Goal: Complete application form: Complete application form

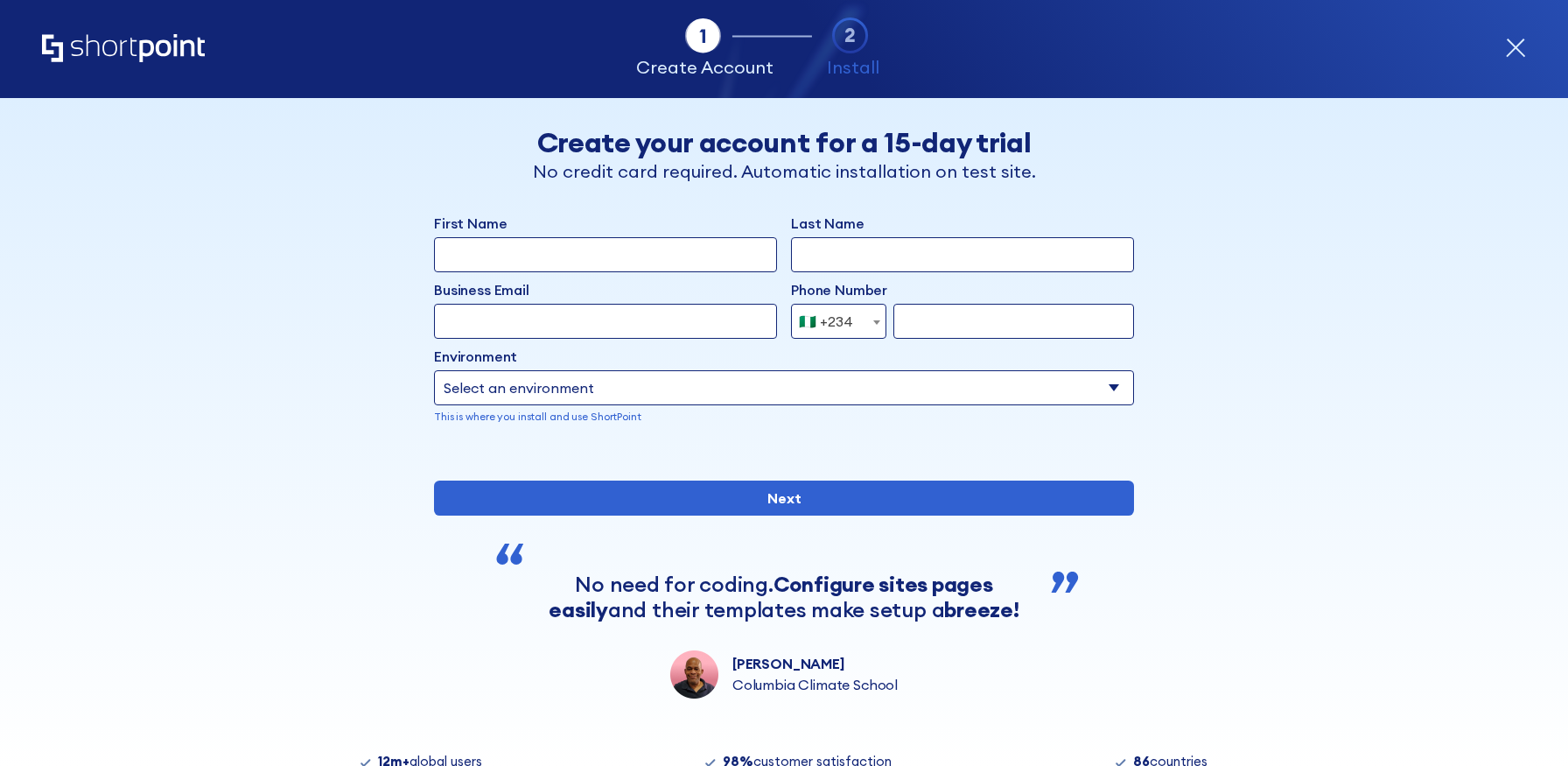
select select "+234"
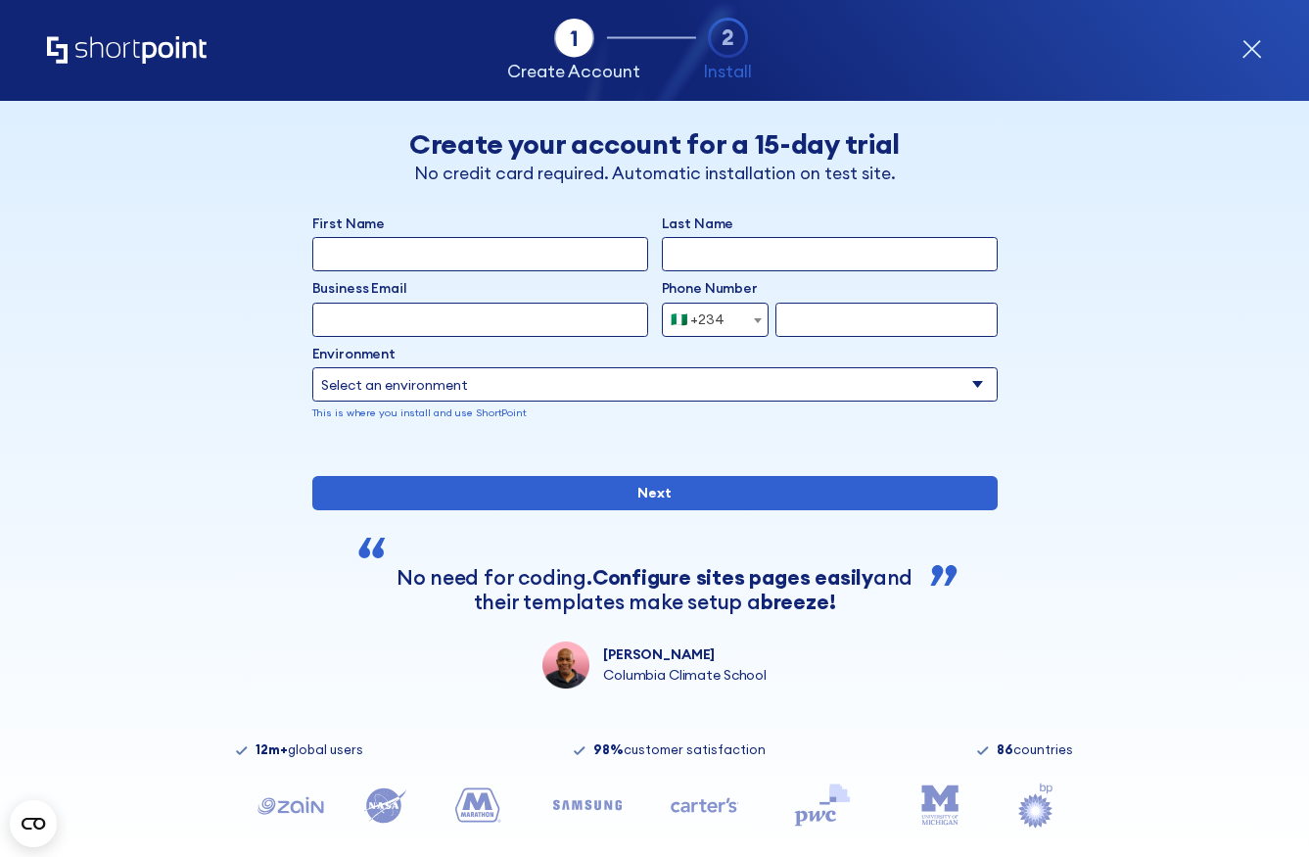
click at [400, 244] on input "First Name" at bounding box center [480, 254] width 336 height 34
type input "Temitayo"
click at [733, 270] on input "Last Name" at bounding box center [830, 254] width 336 height 34
type input "[DEMOGRAPHIC_DATA]"
click at [572, 311] on input "Business Email" at bounding box center [480, 320] width 336 height 34
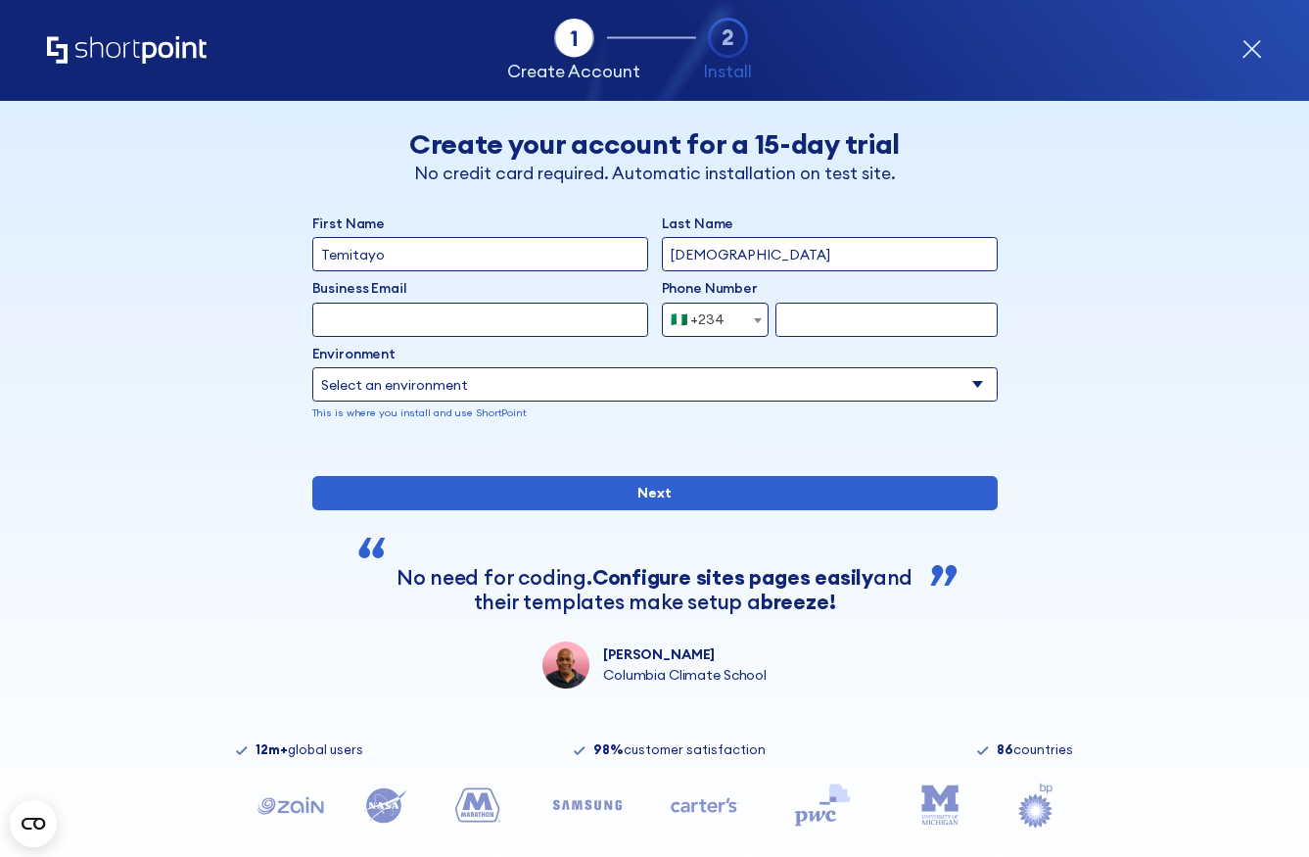
type input "[EMAIL_ADDRESS][DOMAIN_NAME]"
click at [812, 322] on input "form" at bounding box center [886, 320] width 222 height 34
type input "8138927095"
click at [763, 383] on select "Select an environment Microsoft 365 SharePoint Online SharePoint Subscription E…" at bounding box center [654, 384] width 685 height 34
select select "SharePoint Online"
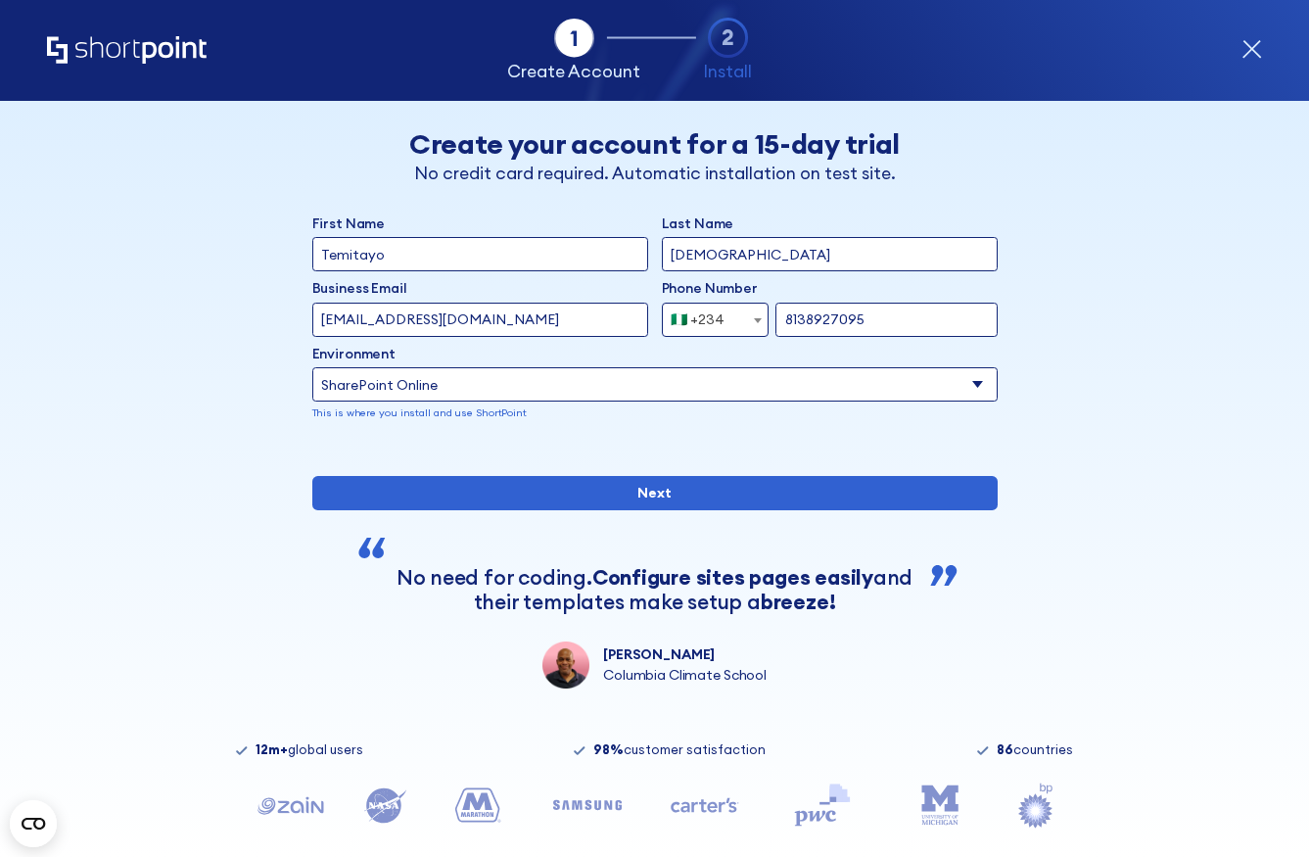
click at [312, 367] on select "Select an environment Microsoft 365 SharePoint Online SharePoint Subscription E…" at bounding box center [654, 384] width 685 height 34
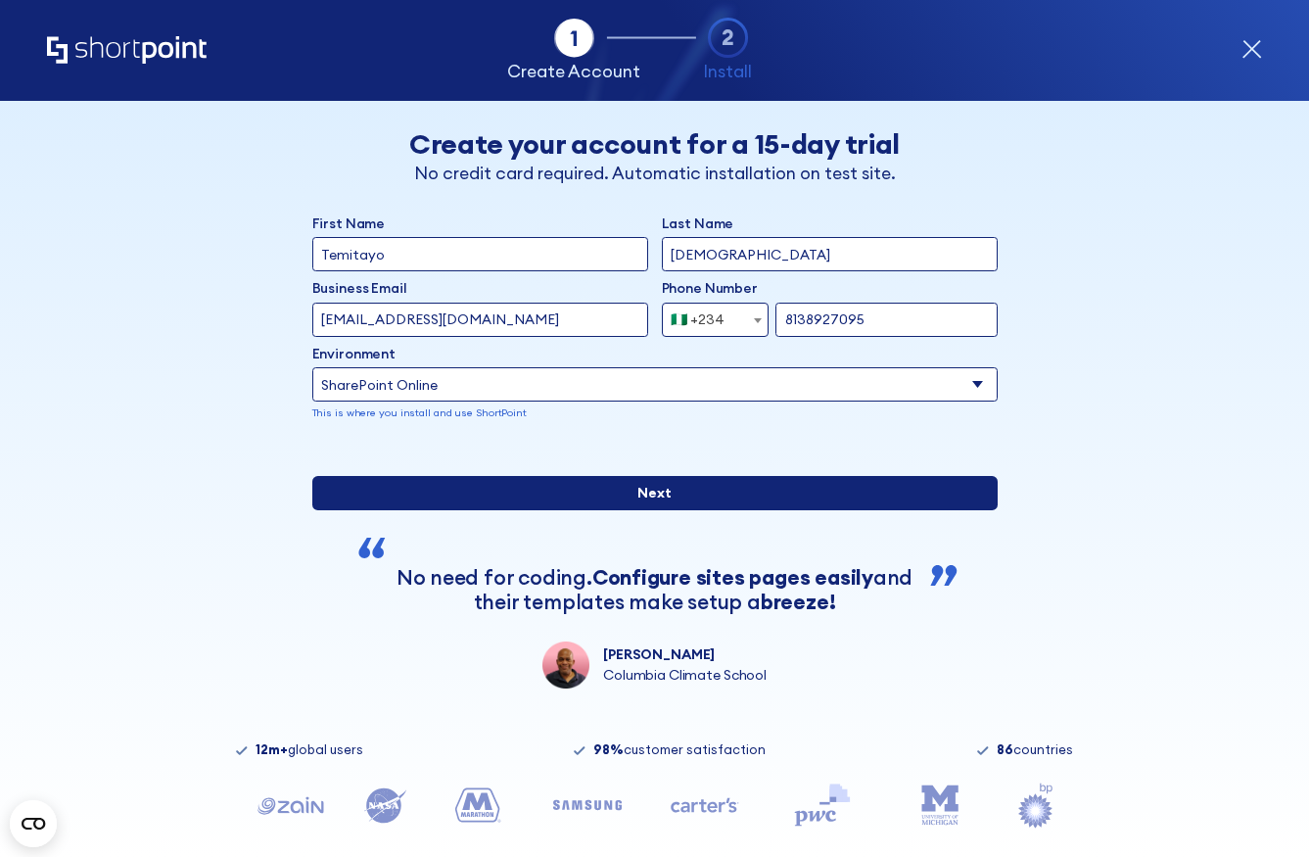
click at [761, 510] on input "Next" at bounding box center [654, 493] width 685 height 34
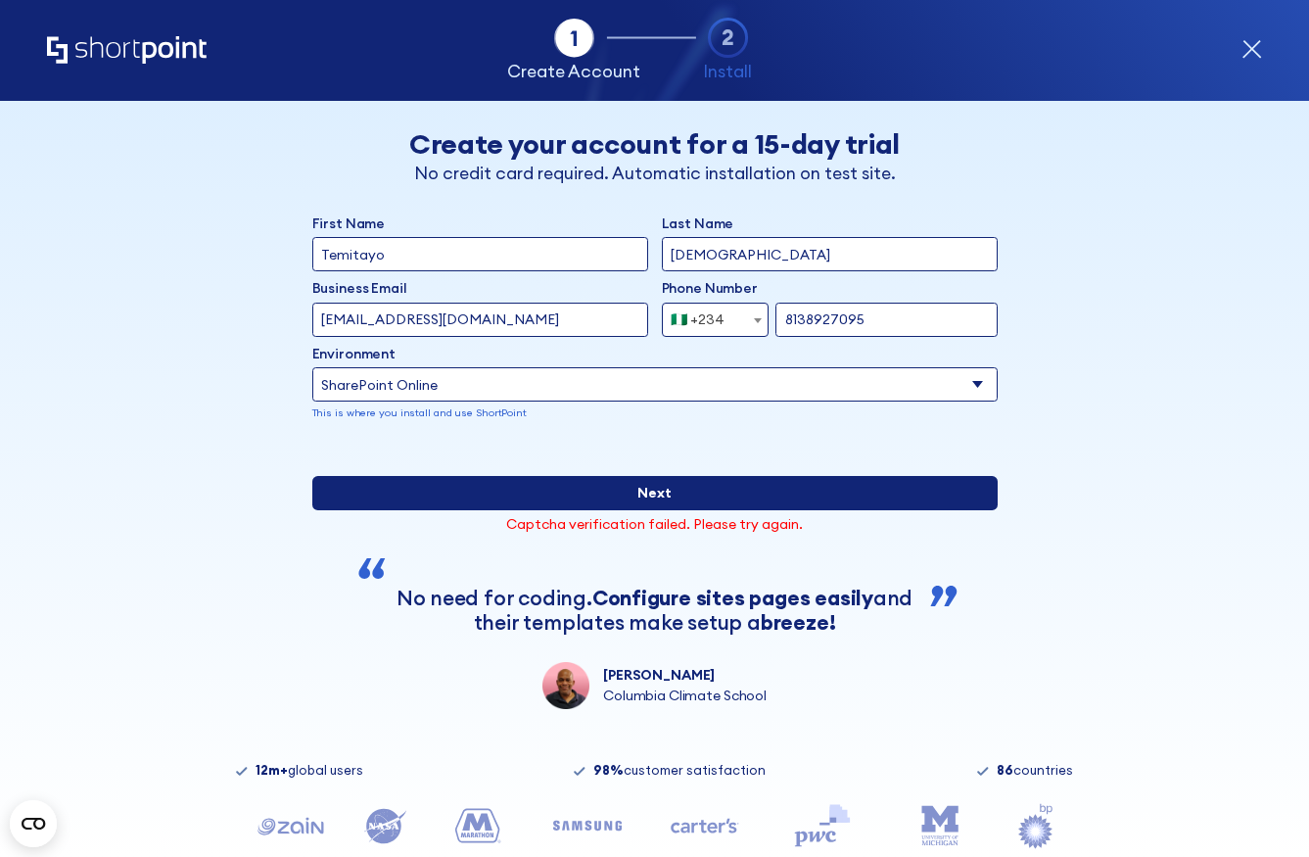
click at [661, 510] on input "Next" at bounding box center [654, 493] width 685 height 34
click at [669, 510] on input "Next" at bounding box center [654, 493] width 685 height 34
click at [737, 510] on input "Next" at bounding box center [654, 493] width 685 height 34
click at [732, 510] on input "Next" at bounding box center [654, 493] width 685 height 34
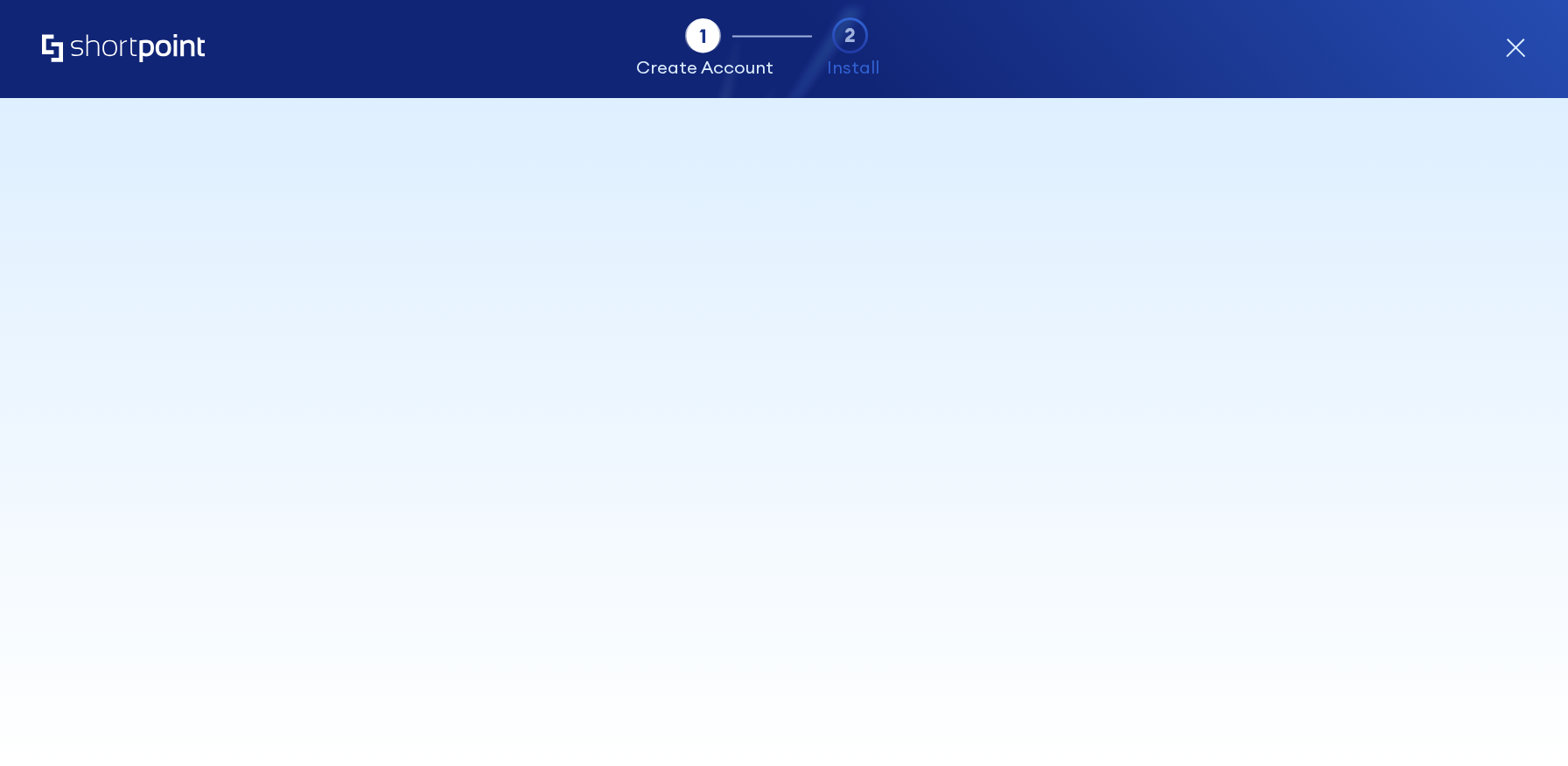
select select "+234"
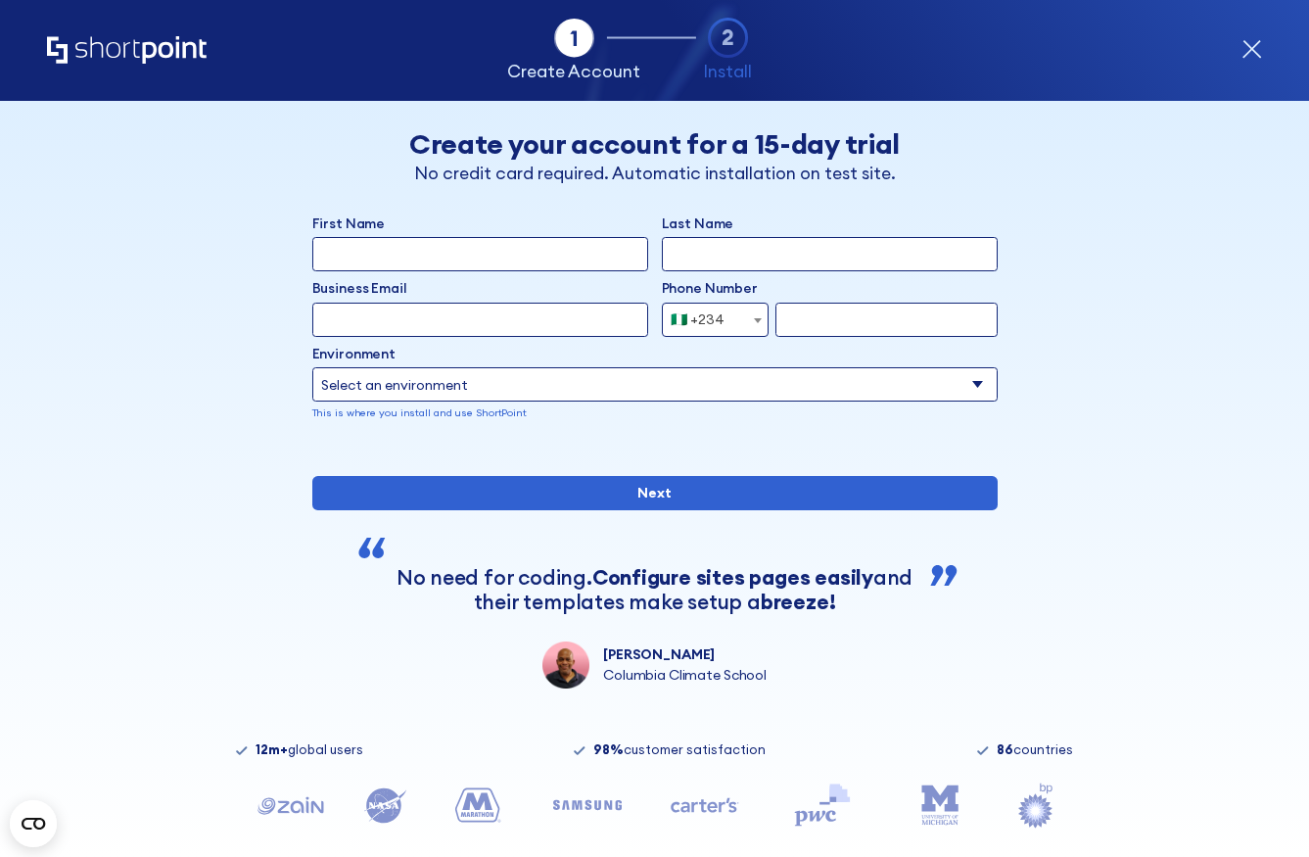
click at [506, 253] on input "First Name" at bounding box center [480, 254] width 336 height 34
type input "Temitayo"
click at [718, 275] on div "First Name Temitayo Last Name Business Email Invalid Email Address Phone Number…" at bounding box center [654, 330] width 685 height 235
click at [722, 271] on div "First Name Temitayo Last Name Business Email Invalid Email Address Phone Number…" at bounding box center [654, 330] width 685 height 235
click at [729, 251] on input "Last Name" at bounding box center [830, 254] width 336 height 34
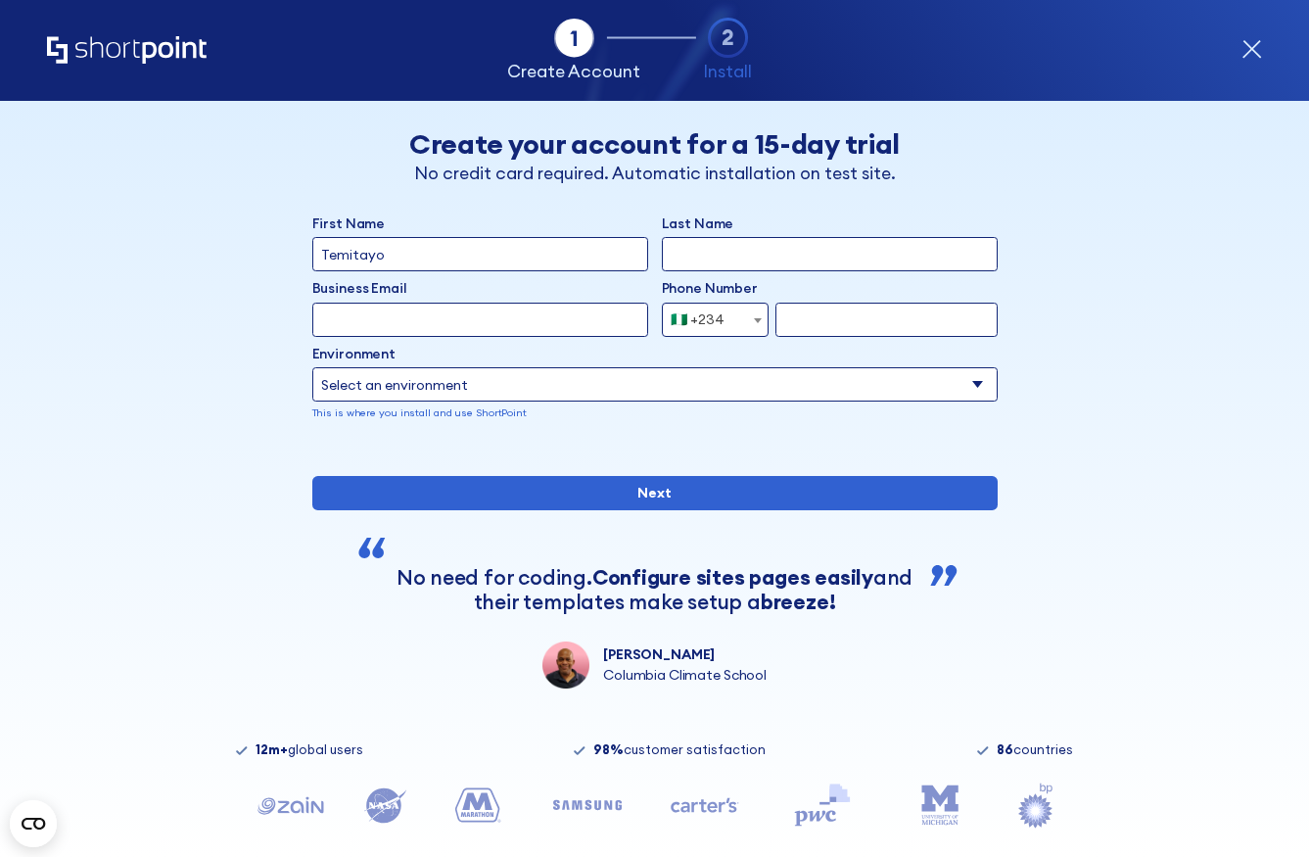
type input "[DEMOGRAPHIC_DATA]"
click at [803, 321] on input "form" at bounding box center [886, 320] width 222 height 34
type input "8138927095"
click at [578, 311] on input "Business Email" at bounding box center [480, 320] width 336 height 34
type input "[EMAIL_ADDRESS][DOMAIN_NAME]"
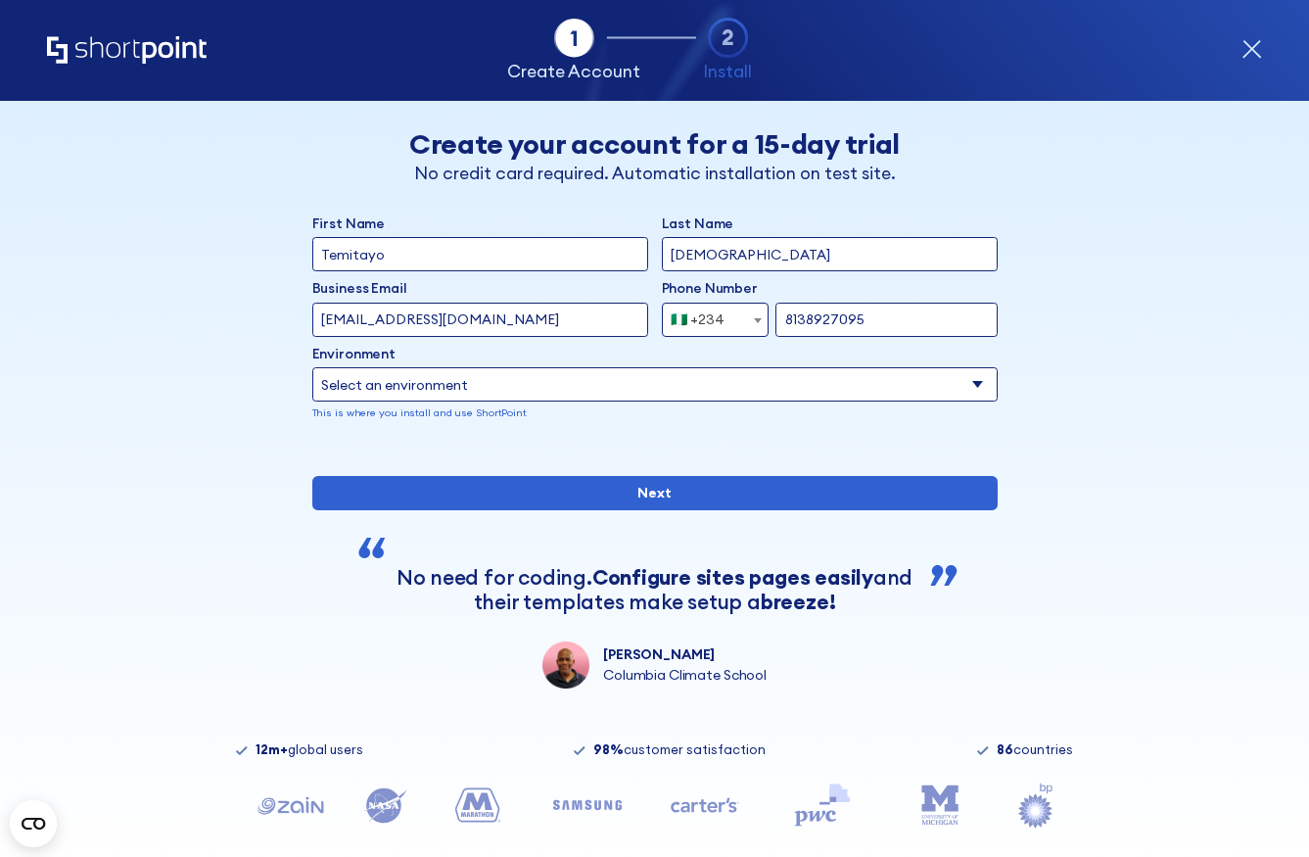
click at [645, 382] on select "Select an environment Microsoft 365 SharePoint Online SharePoint Subscription E…" at bounding box center [654, 384] width 685 height 34
select select "SharePoint Online"
click at [312, 367] on select "Select an environment Microsoft 365 SharePoint Online SharePoint Subscription E…" at bounding box center [654, 384] width 685 height 34
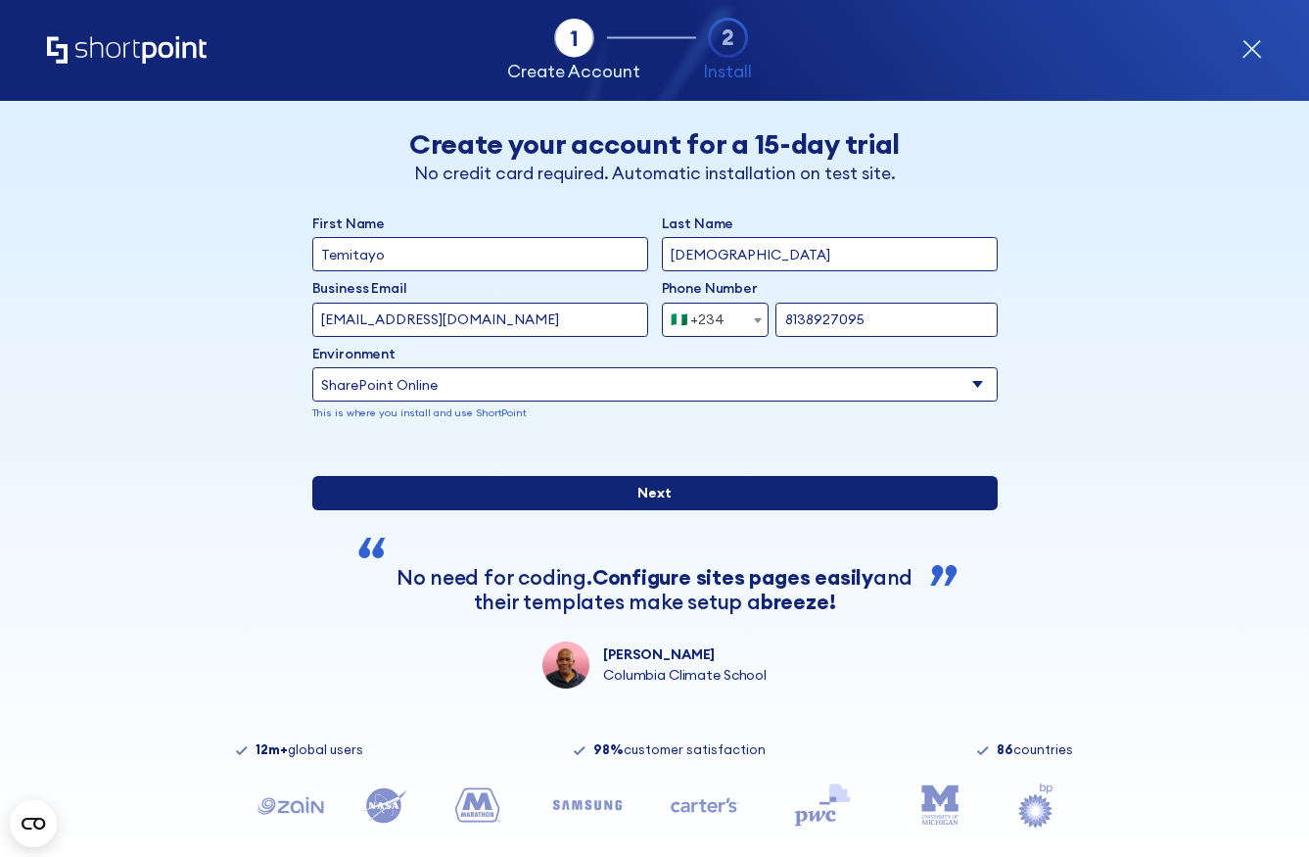
click at [726, 510] on input "Next" at bounding box center [654, 493] width 685 height 34
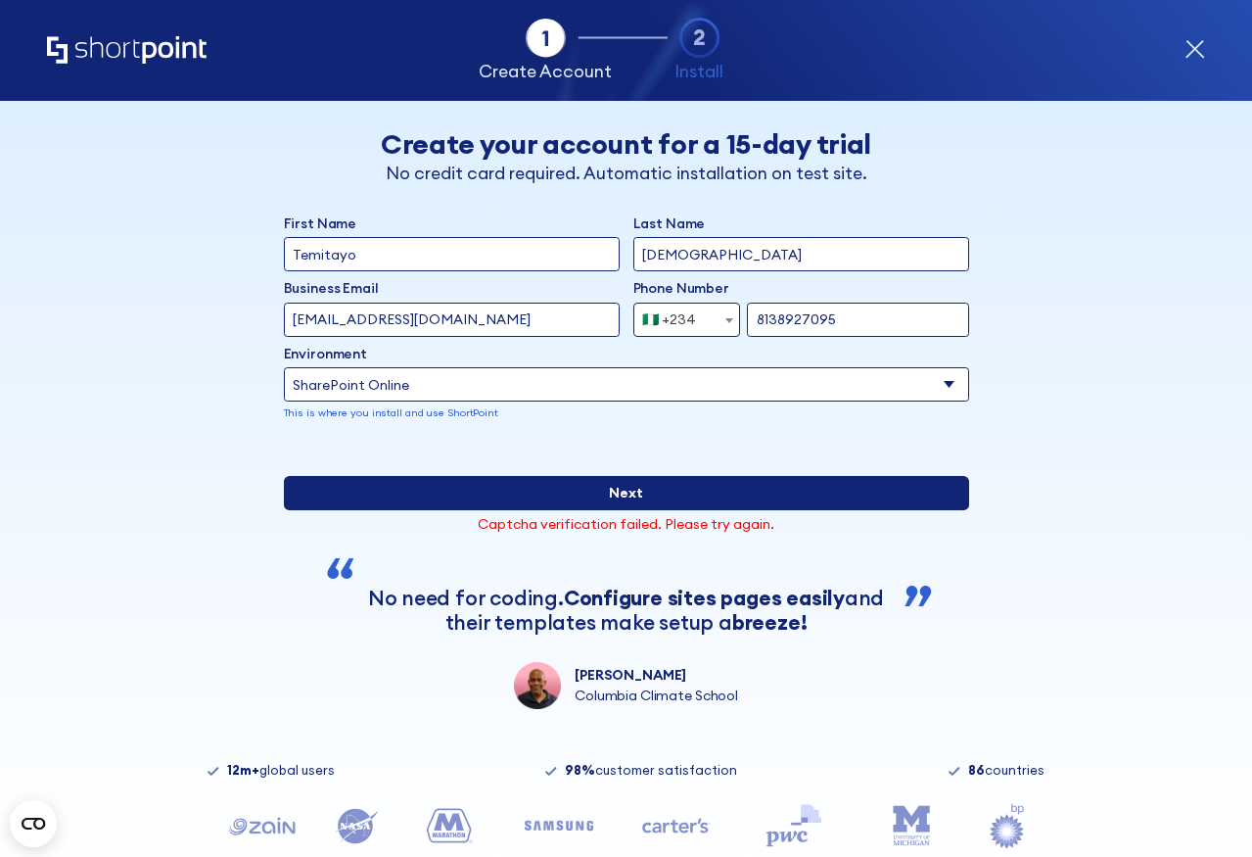
click at [774, 510] on input "Next" at bounding box center [626, 493] width 685 height 34
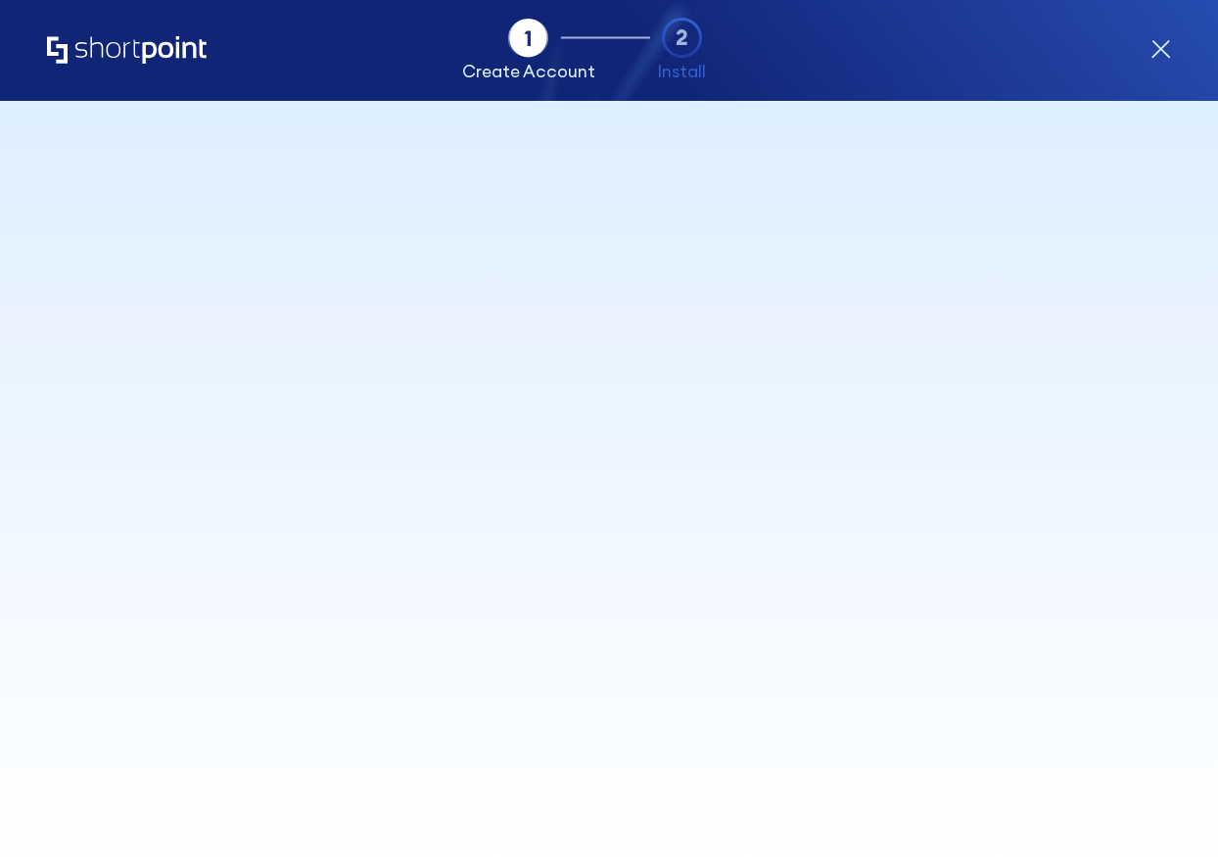
select select "+234"
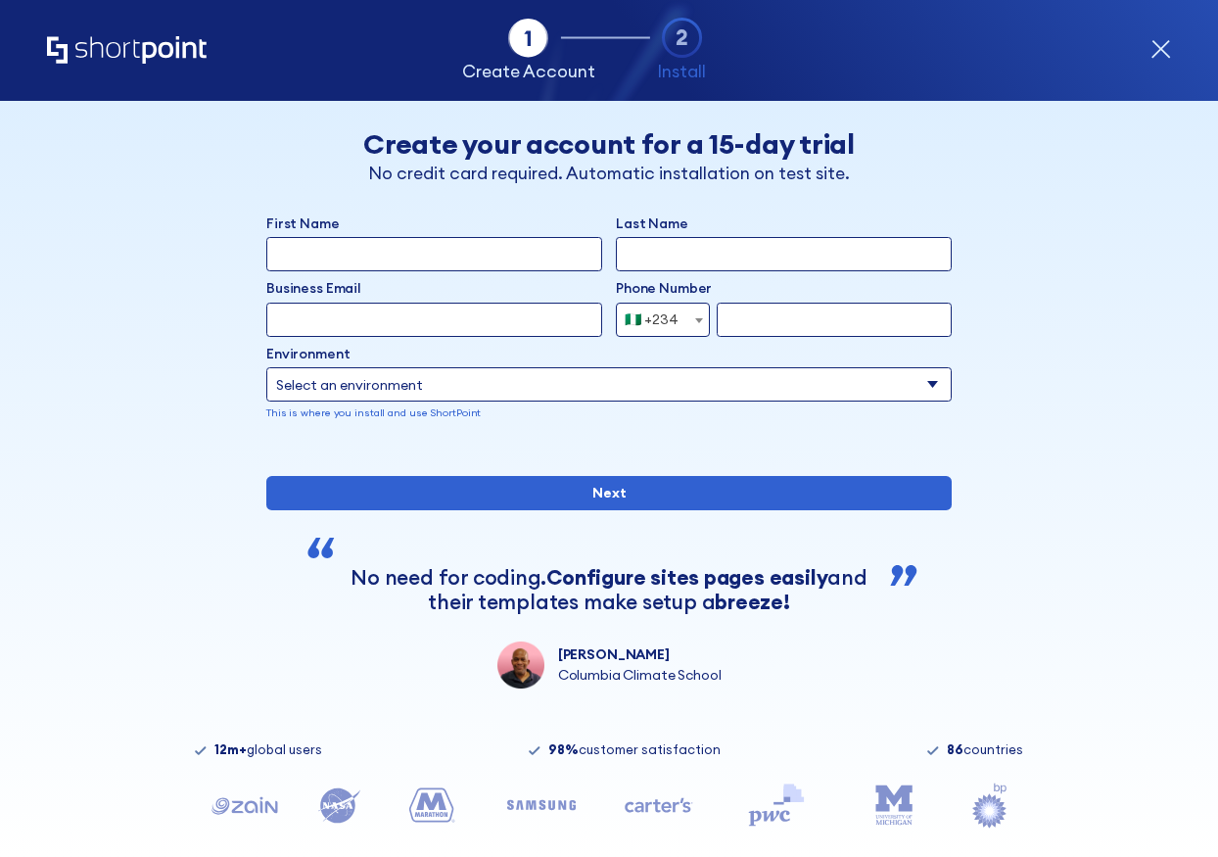
click at [550, 244] on input "First Name" at bounding box center [434, 254] width 336 height 34
type input "Temitayo"
click at [638, 260] on input "Last Name" at bounding box center [784, 254] width 336 height 34
type input "[DEMOGRAPHIC_DATA]"
click at [562, 317] on input "Business Email" at bounding box center [434, 320] width 336 height 34
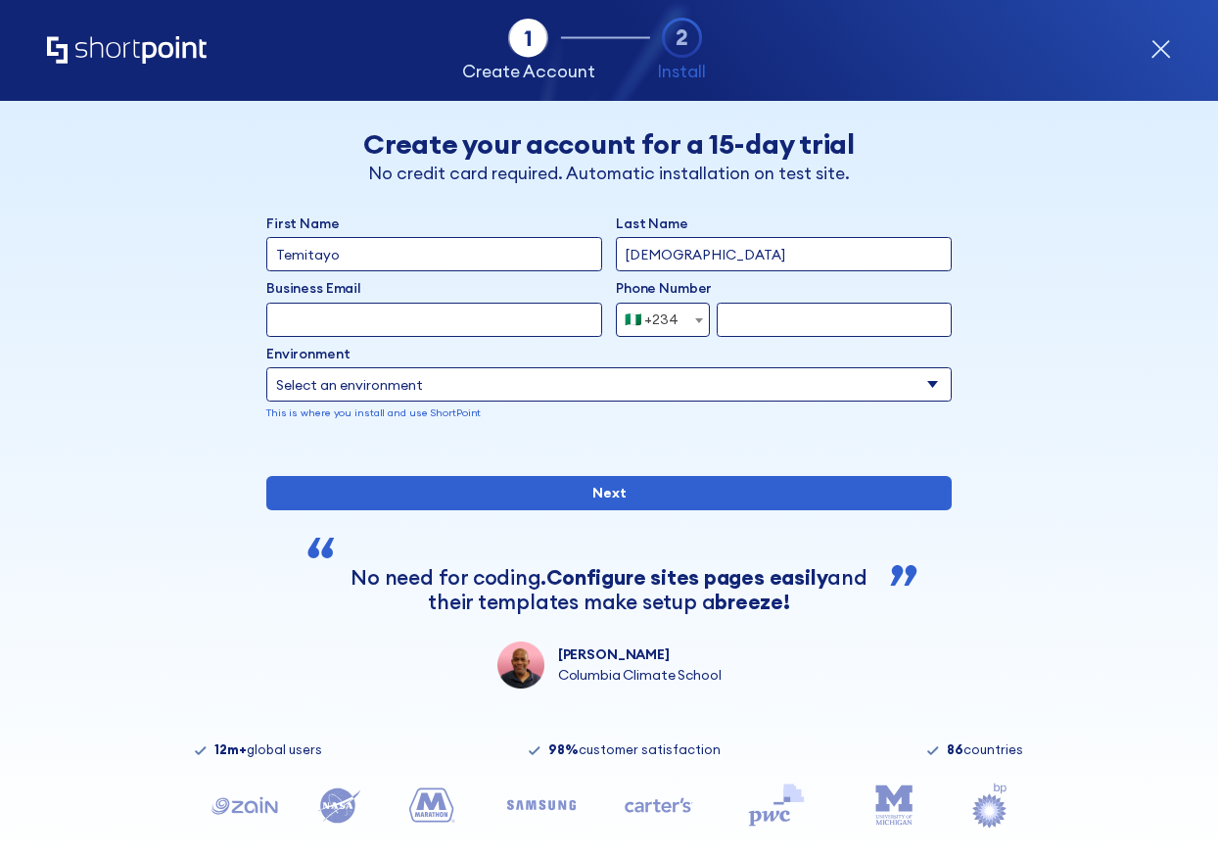
type input "[EMAIL_ADDRESS][DOMAIN_NAME]"
click at [806, 324] on input "form" at bounding box center [834, 320] width 235 height 34
type input "8138927095"
click at [680, 323] on span "🇳🇬 +234" at bounding box center [657, 320] width 81 height 34
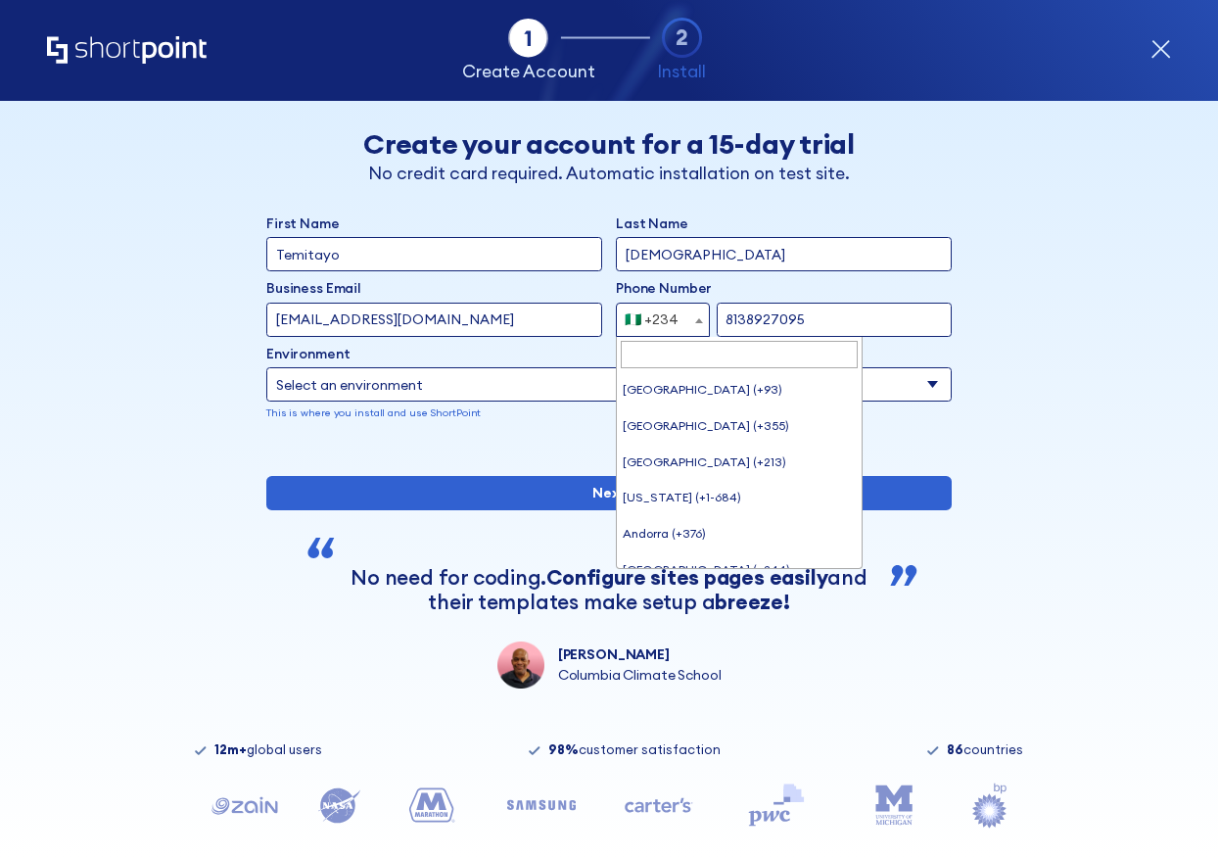
scroll to position [5540, 0]
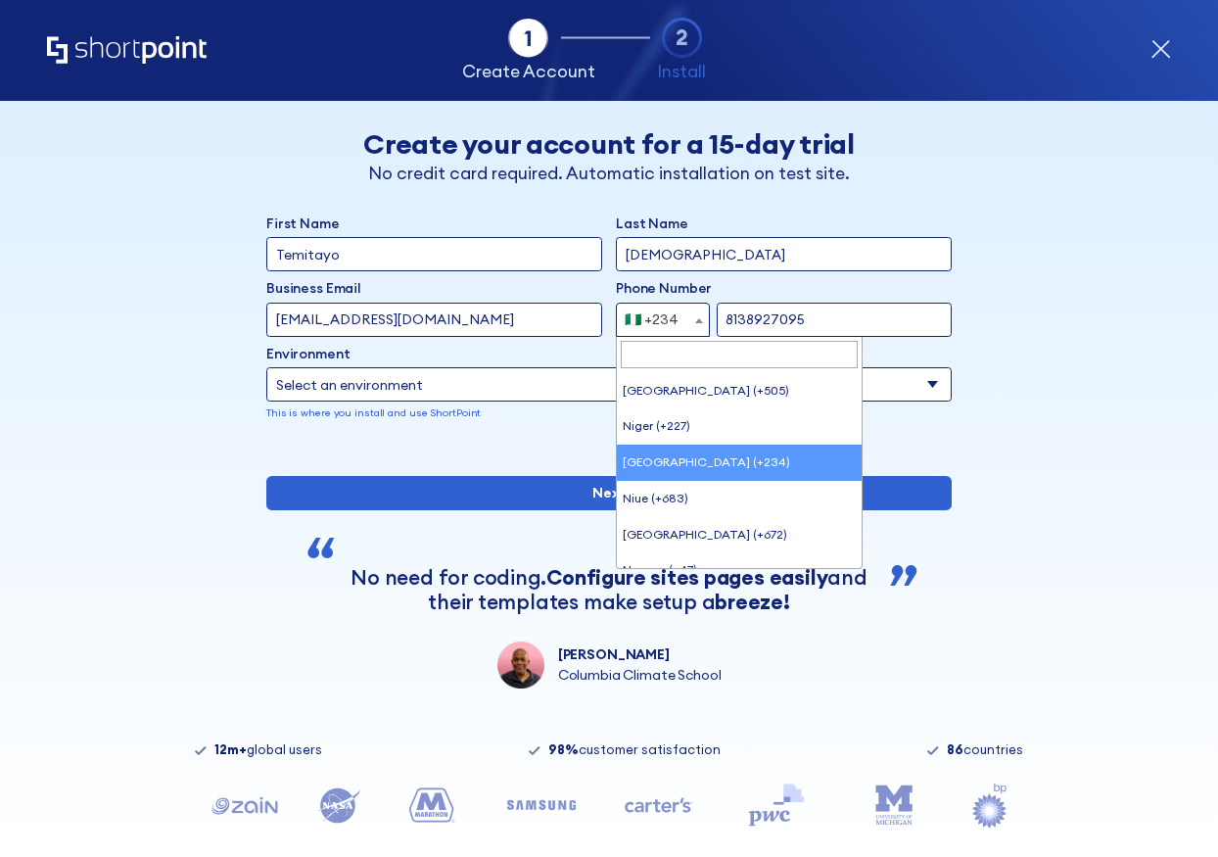
click at [680, 323] on span "🇳🇬 +234" at bounding box center [657, 320] width 81 height 34
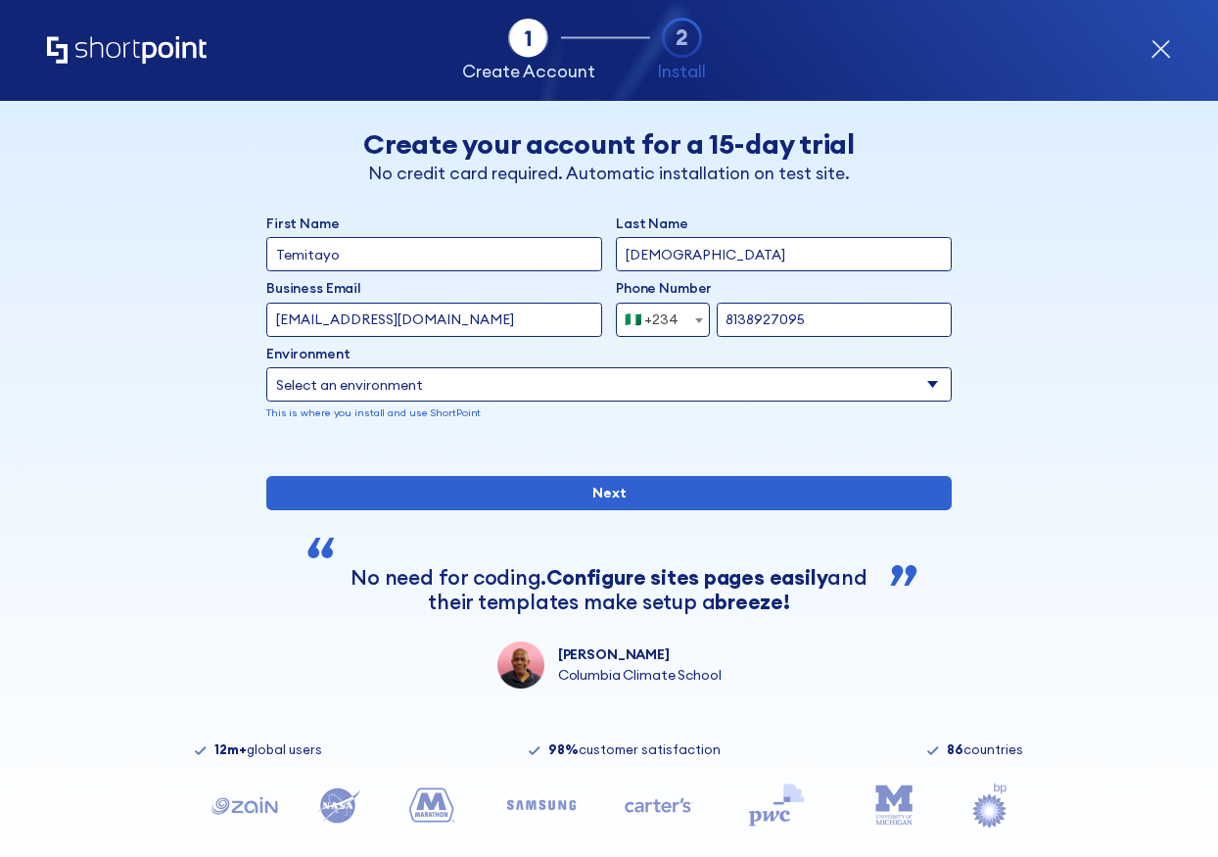
click at [586, 393] on select "Select an environment Microsoft 365 SharePoint Online SharePoint Subscription E…" at bounding box center [608, 384] width 685 height 34
select select "SharePoint Online"
click at [266, 367] on select "Select an environment Microsoft 365 SharePoint Online SharePoint Subscription E…" at bounding box center [608, 384] width 685 height 34
click at [922, 387] on select "Select an environment Microsoft 365 SharePoint Online SharePoint Subscription E…" at bounding box center [608, 384] width 685 height 34
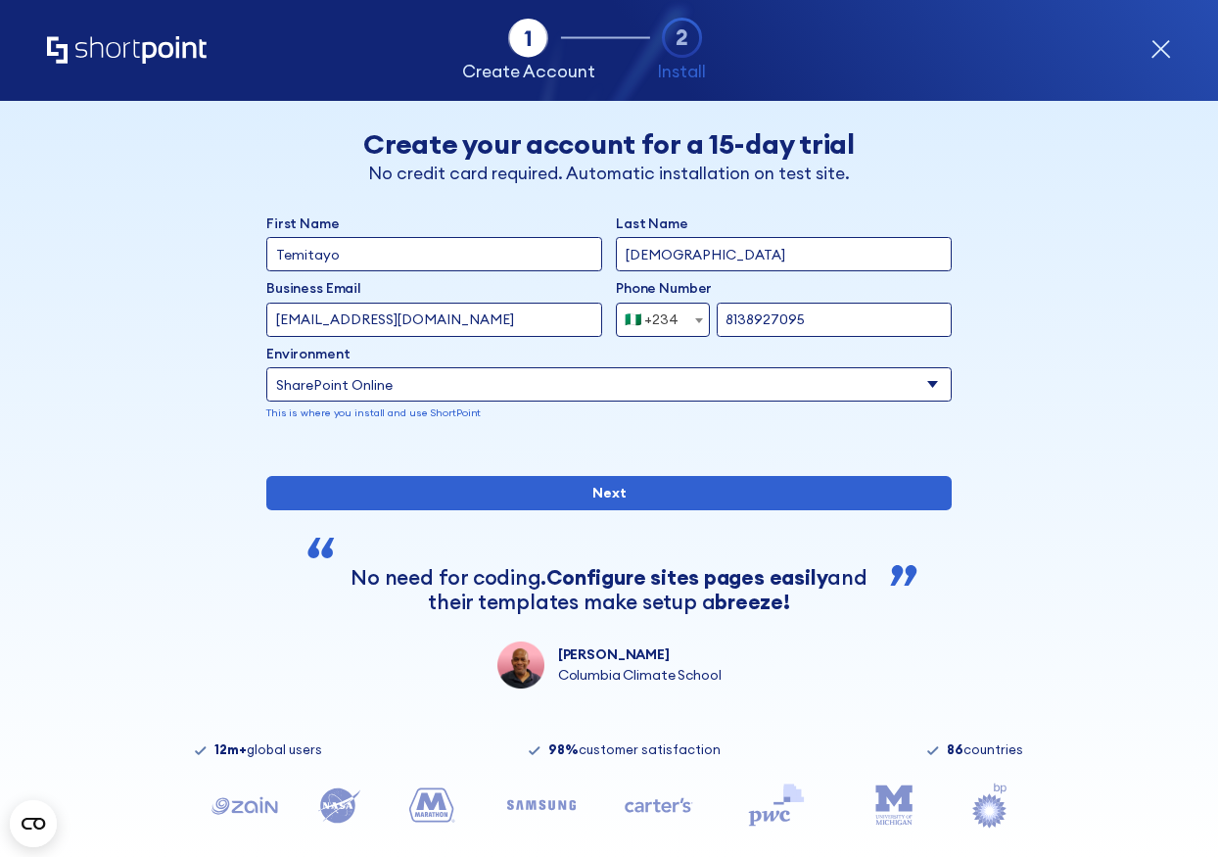
click at [266, 367] on select "Select an environment Microsoft 365 SharePoint Online SharePoint Subscription E…" at bounding box center [608, 384] width 685 height 34
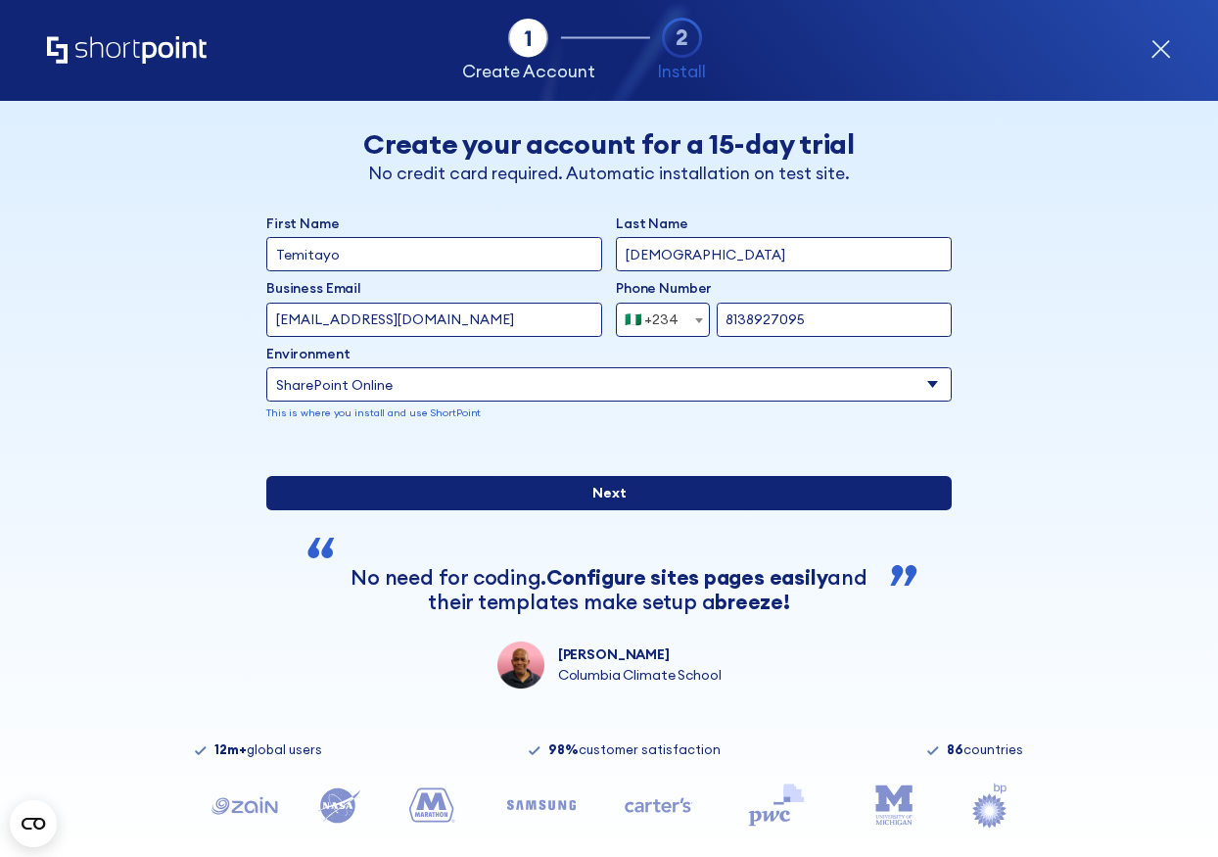
click at [836, 510] on input "Next" at bounding box center [608, 493] width 685 height 34
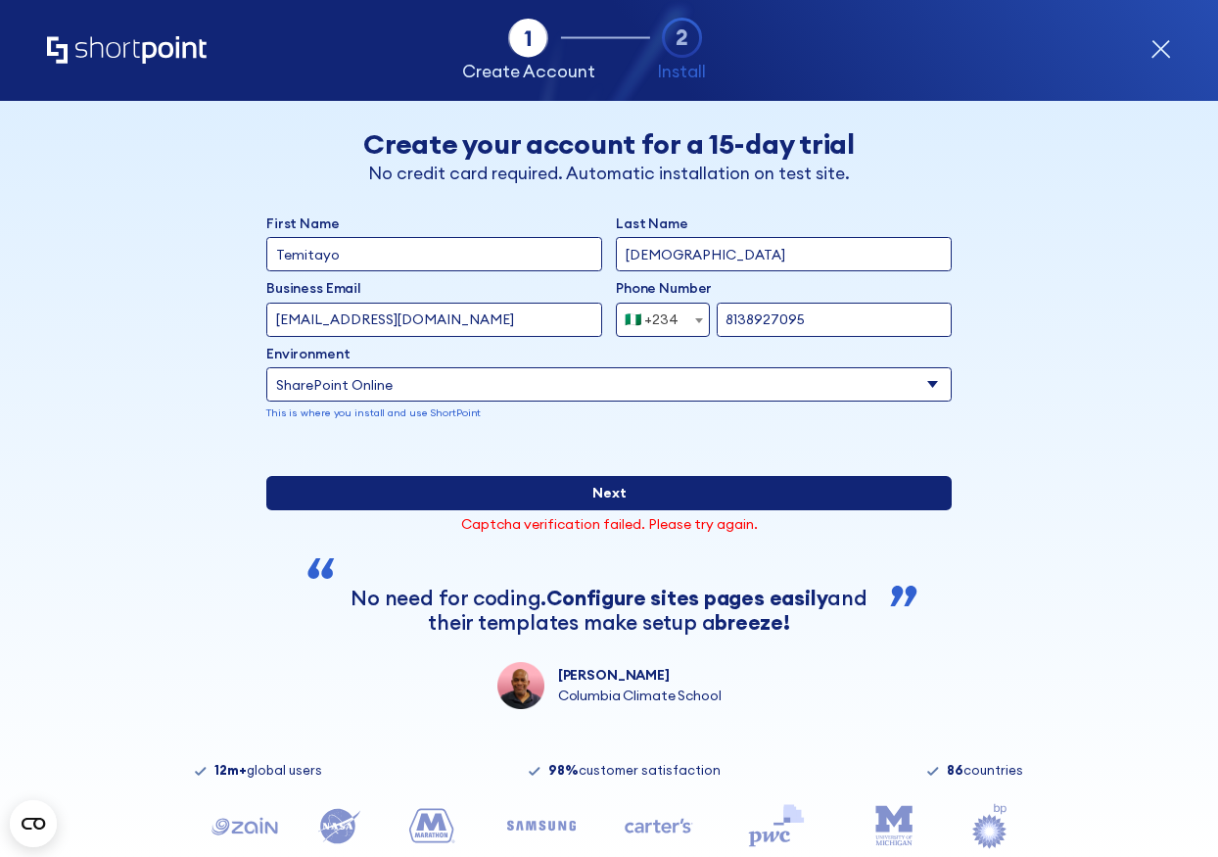
click at [522, 510] on input "Next" at bounding box center [608, 493] width 685 height 34
click at [593, 510] on input "Next" at bounding box center [608, 493] width 685 height 34
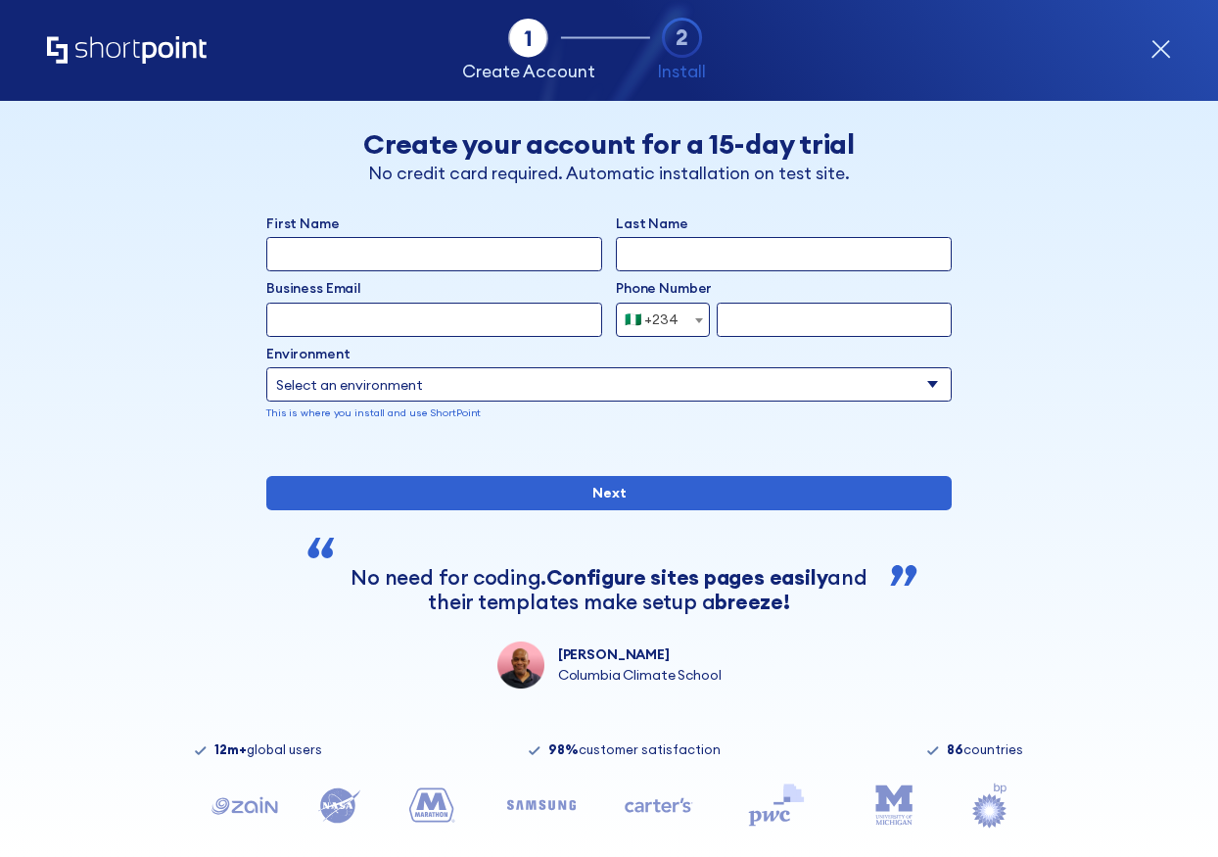
select select "+234"
click at [513, 259] on input "First Name" at bounding box center [434, 254] width 336 height 34
type input "Temitayo"
click at [689, 261] on input "Last Name" at bounding box center [784, 254] width 336 height 34
type input "[DEMOGRAPHIC_DATA]"
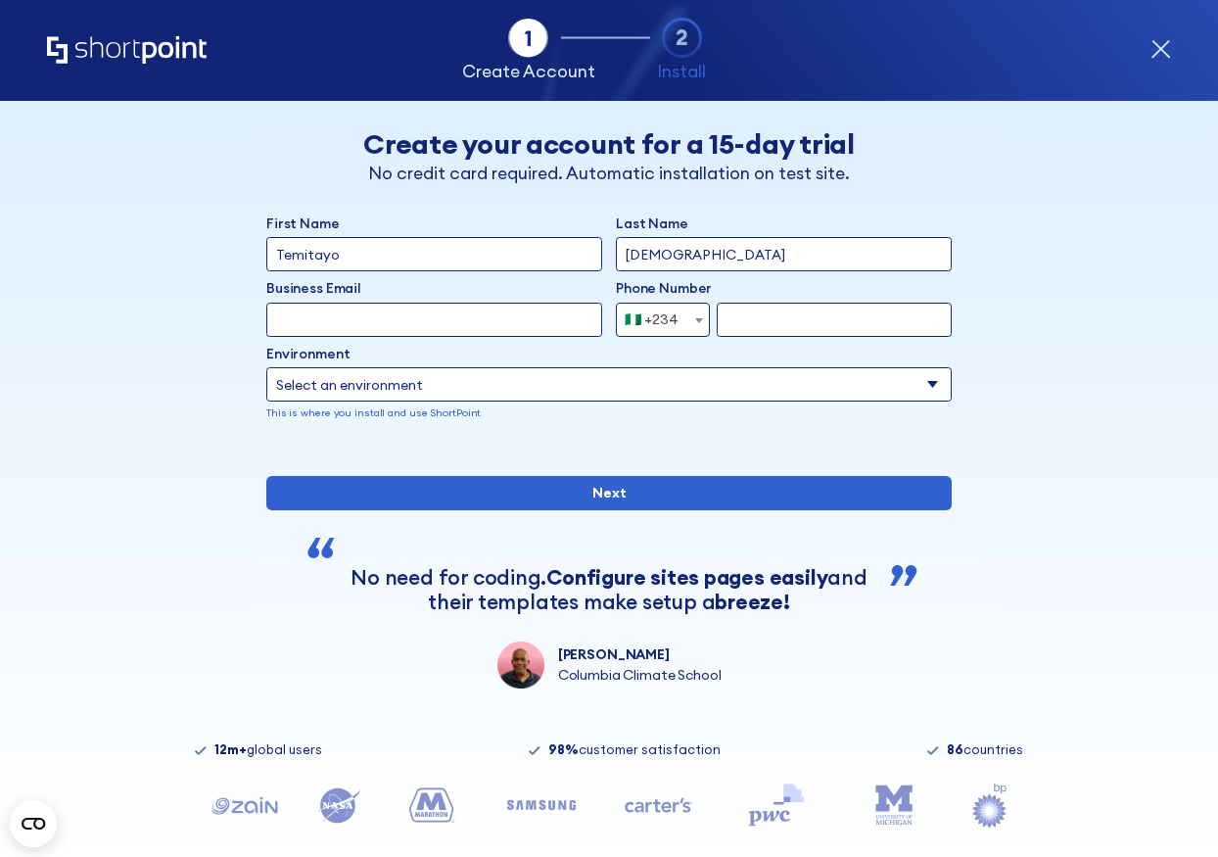
click at [543, 321] on input "Business Email" at bounding box center [434, 320] width 336 height 34
type input "[EMAIL_ADDRESS][DOMAIN_NAME]"
click at [738, 317] on input "form" at bounding box center [834, 320] width 235 height 34
type input "8138927095"
click at [604, 389] on select "Select an environment Microsoft 365 SharePoint Online SharePoint Subscription E…" at bounding box center [608, 384] width 685 height 34
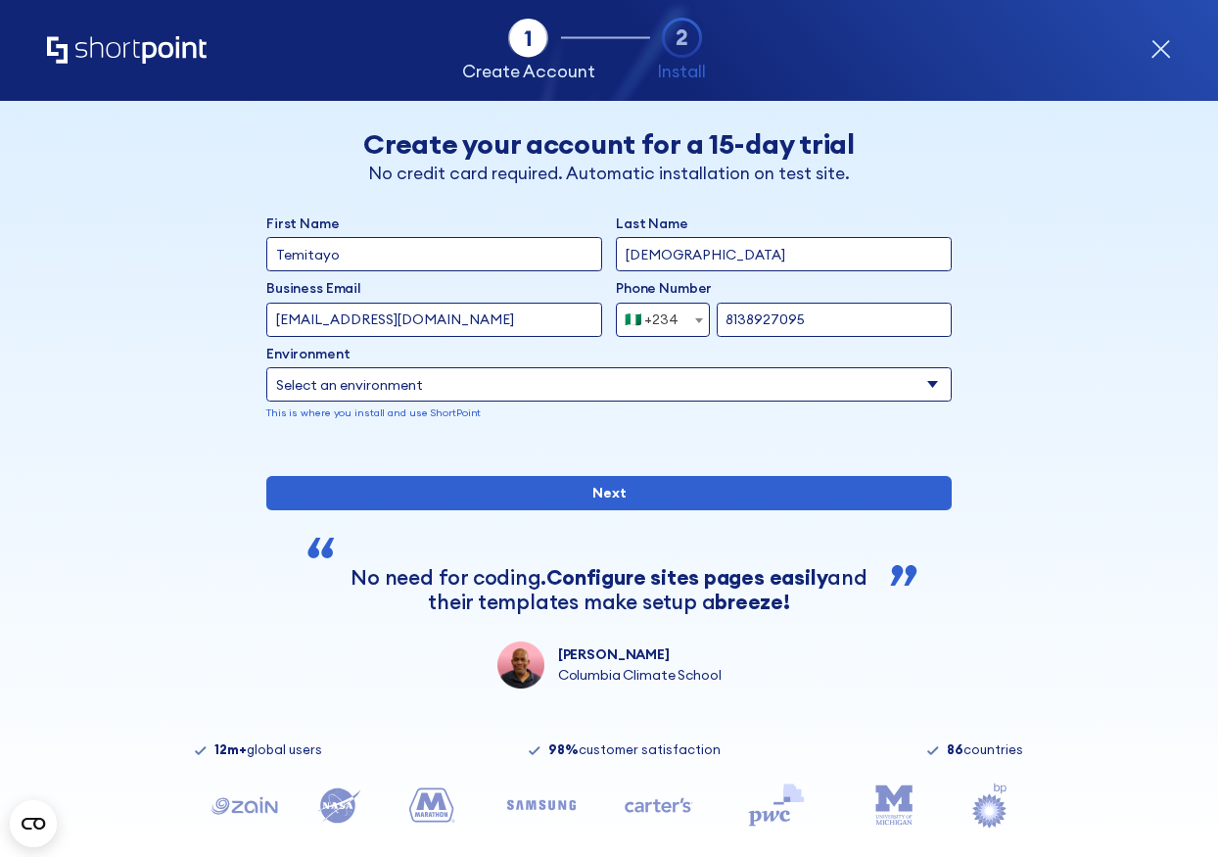
select select "SharePoint Online"
click at [266, 367] on select "Select an environment Microsoft 365 SharePoint Online SharePoint Subscription E…" at bounding box center [608, 384] width 685 height 34
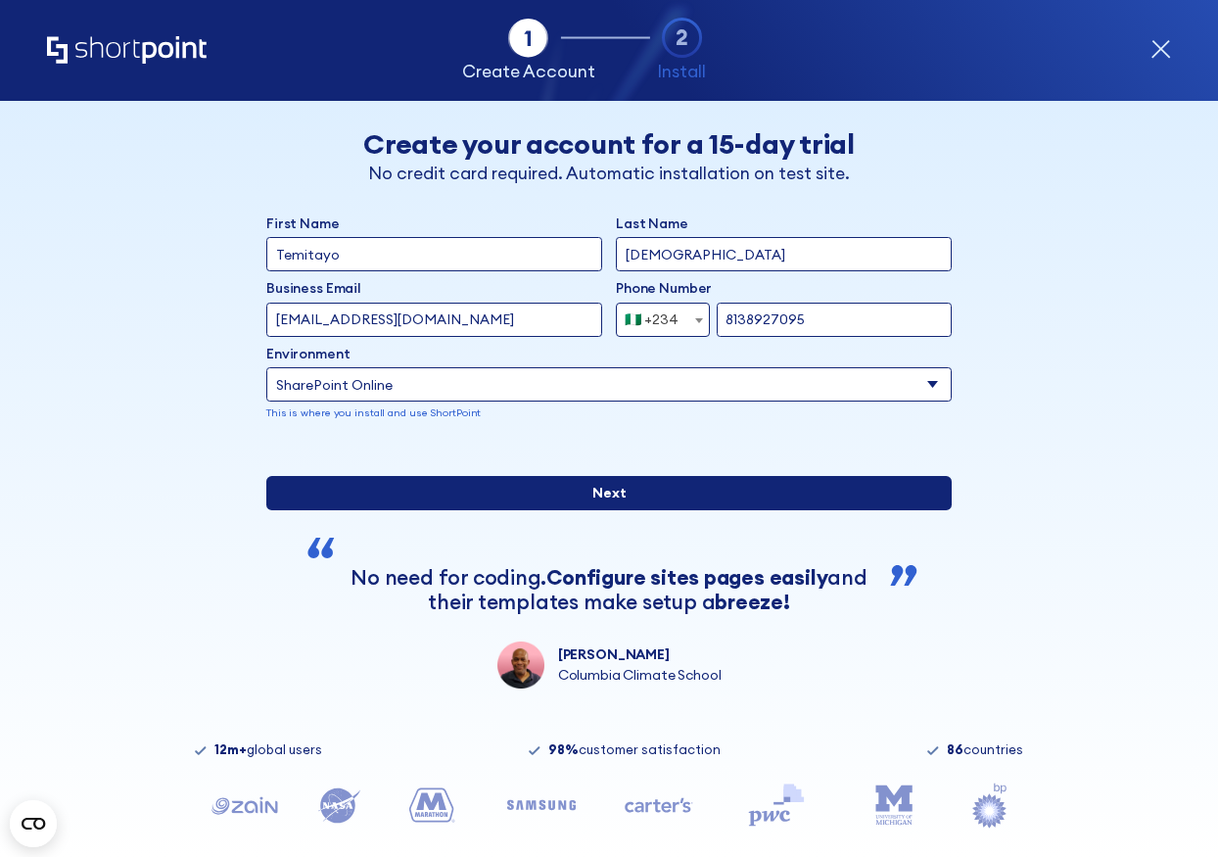
click at [775, 510] on input "Next" at bounding box center [608, 493] width 685 height 34
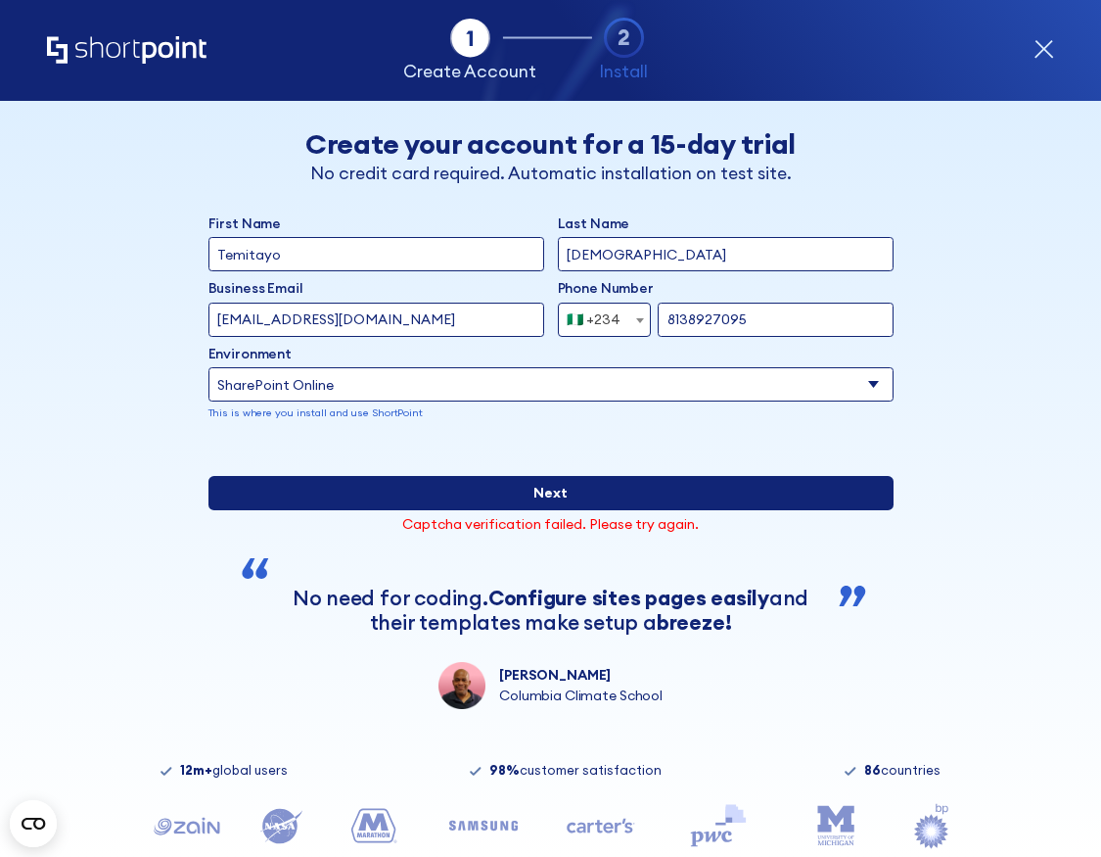
click at [605, 510] on input "Next" at bounding box center [551, 493] width 685 height 34
click at [565, 510] on input "Next" at bounding box center [551, 493] width 685 height 34
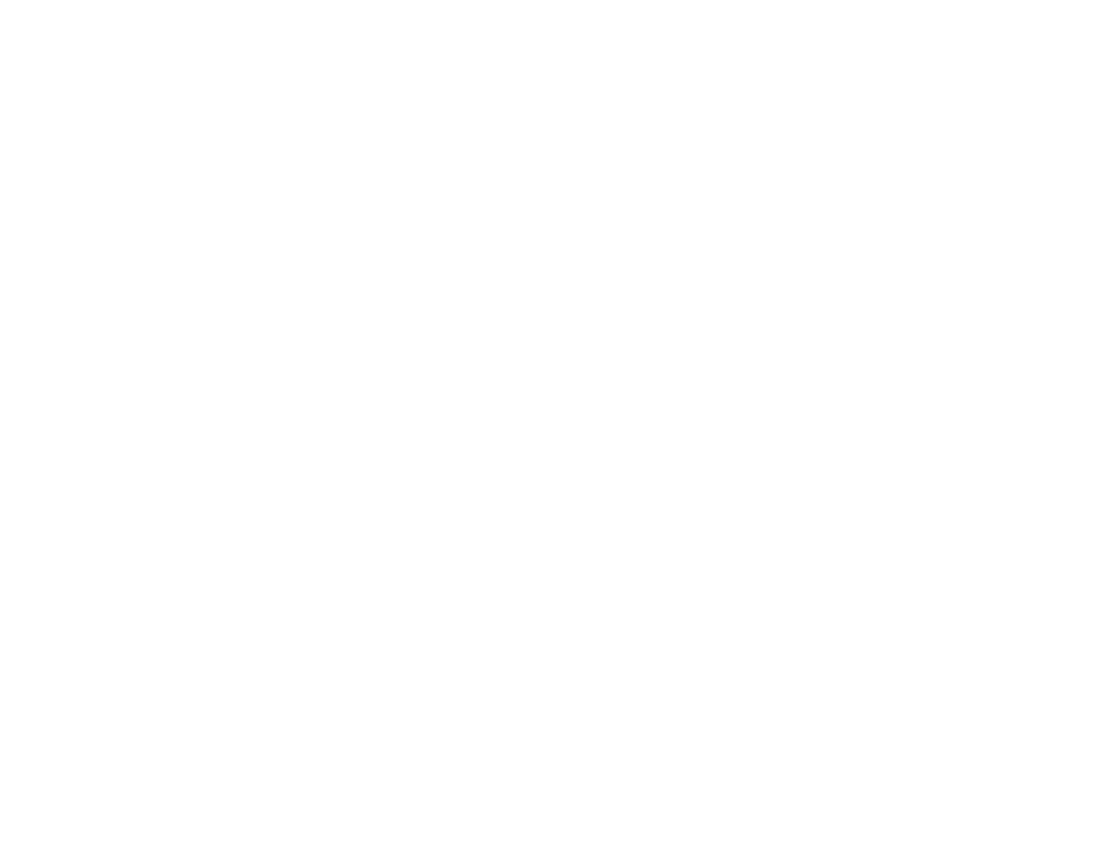
select select "+234"
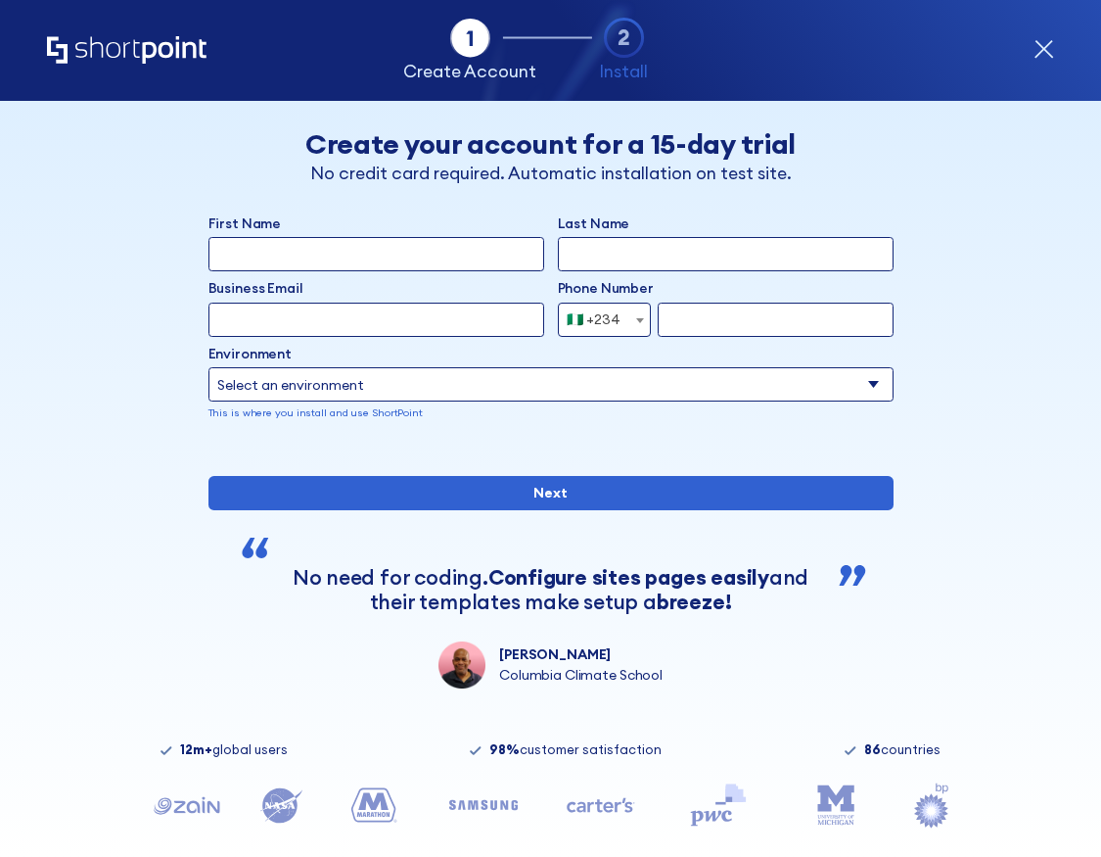
click at [451, 265] on input "First Name" at bounding box center [377, 254] width 336 height 34
type input "Temitayo"
click at [640, 246] on input "Last Name" at bounding box center [726, 254] width 336 height 34
type input "[DEMOGRAPHIC_DATA]"
click at [689, 320] on input "form" at bounding box center [775, 320] width 235 height 34
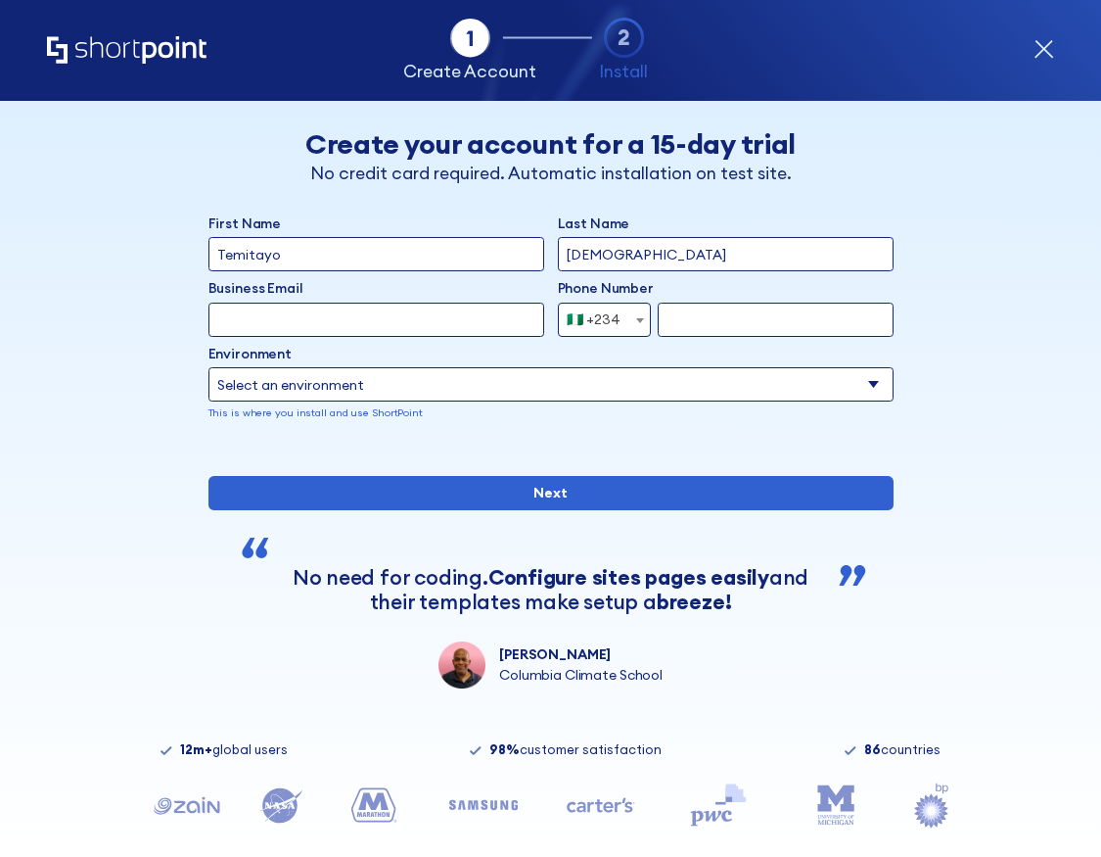
type input "8138927095"
click at [476, 326] on input "Business Email" at bounding box center [377, 320] width 336 height 34
type input "[EMAIL_ADDRESS][DOMAIN_NAME]"
click at [673, 375] on select "Select an environment Microsoft 365 SharePoint Online SharePoint Subscription E…" at bounding box center [551, 384] width 685 height 34
select select "SharePoint Online"
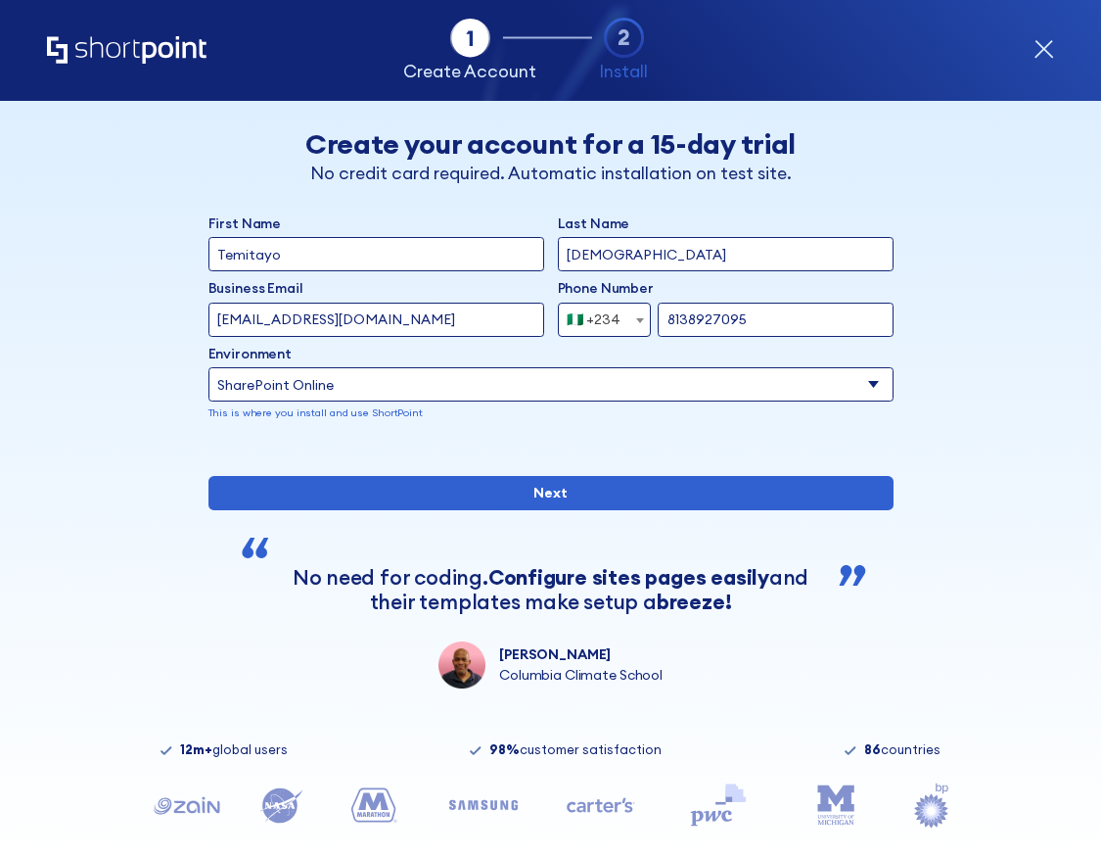
click at [209, 367] on select "Select an environment Microsoft 365 SharePoint Online SharePoint Subscription E…" at bounding box center [551, 384] width 685 height 34
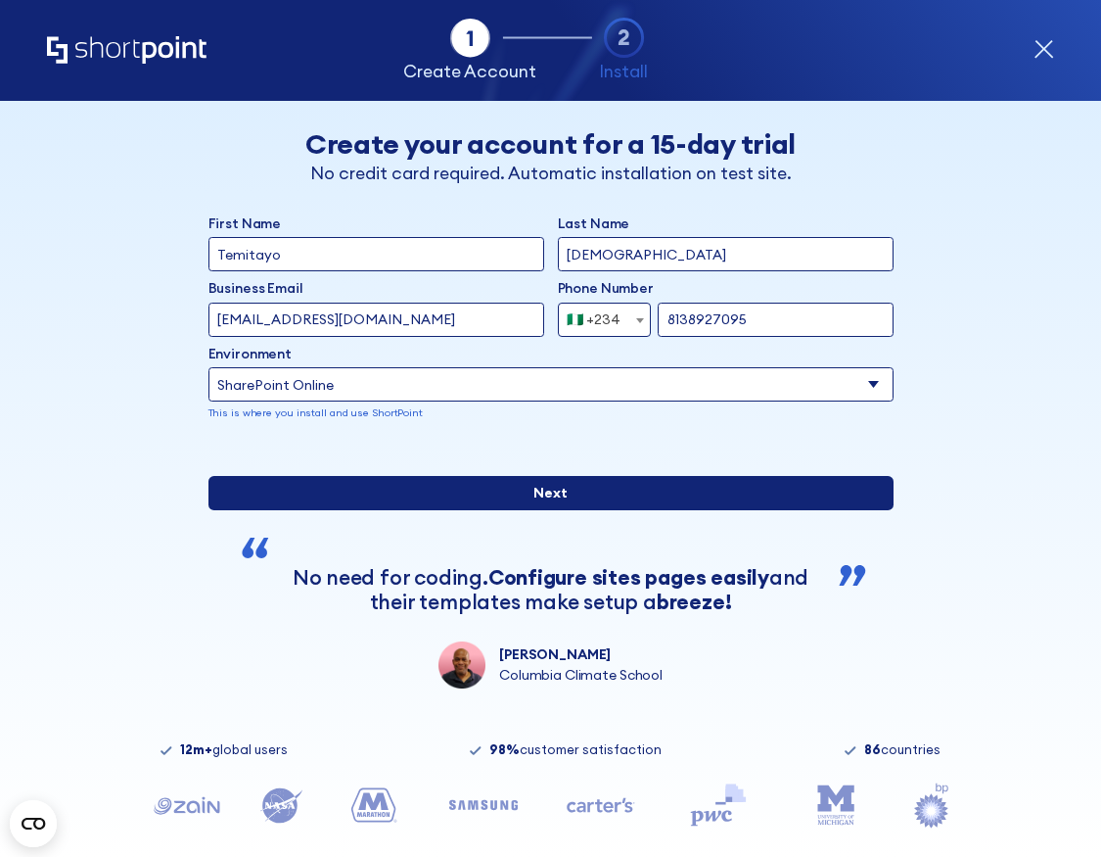
click at [572, 510] on input "Next" at bounding box center [551, 493] width 685 height 34
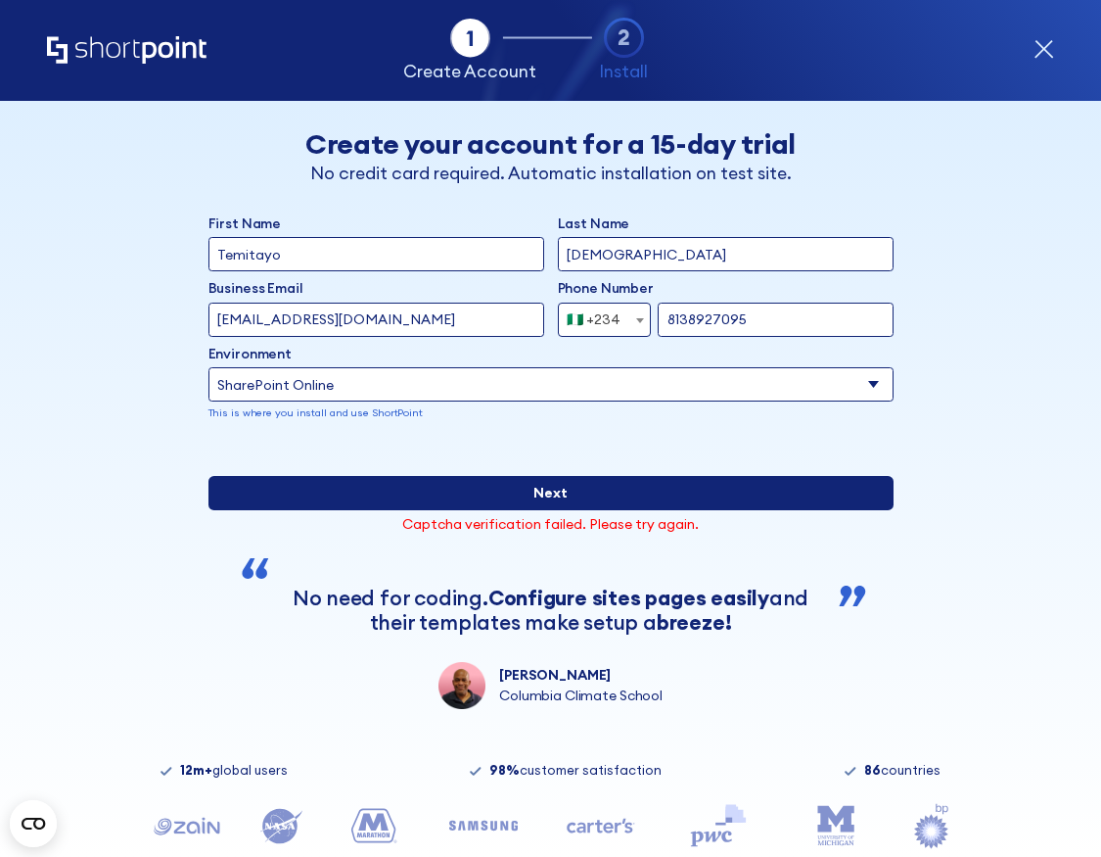
click at [785, 510] on input "Next" at bounding box center [551, 493] width 685 height 34
click at [525, 510] on input "Next" at bounding box center [551, 493] width 685 height 34
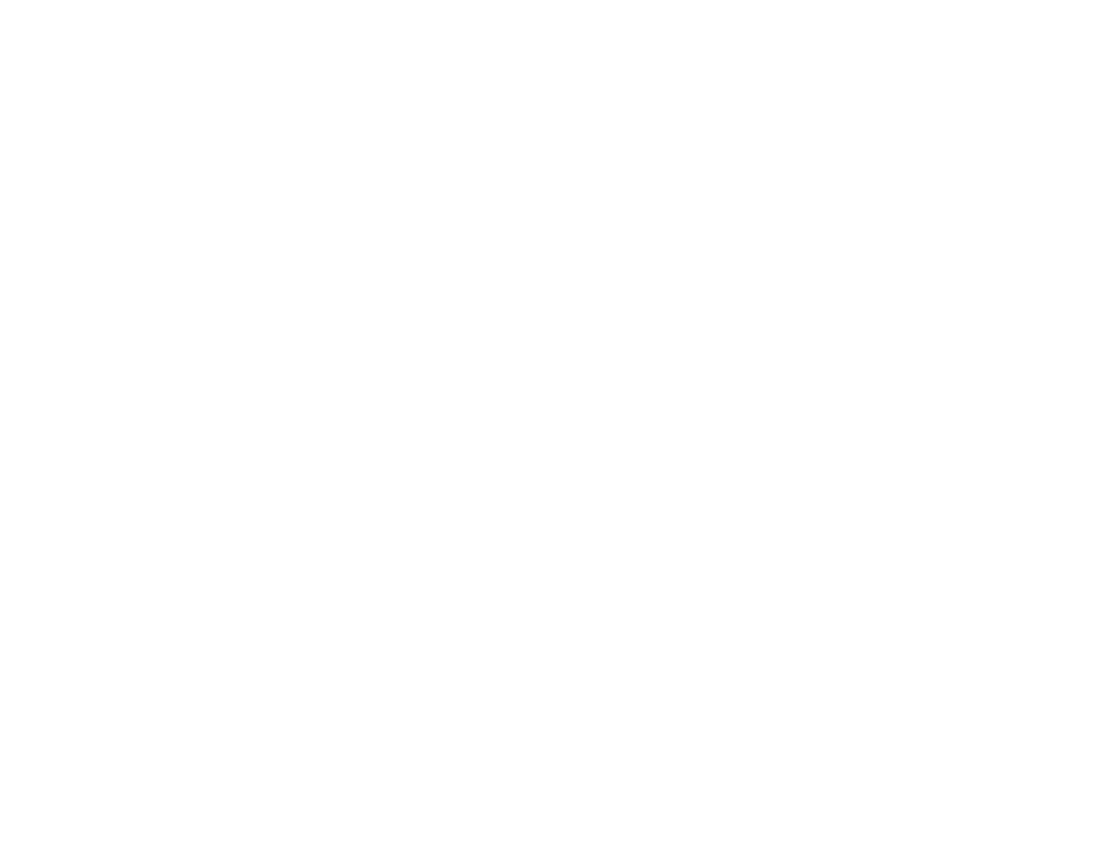
select select "+234"
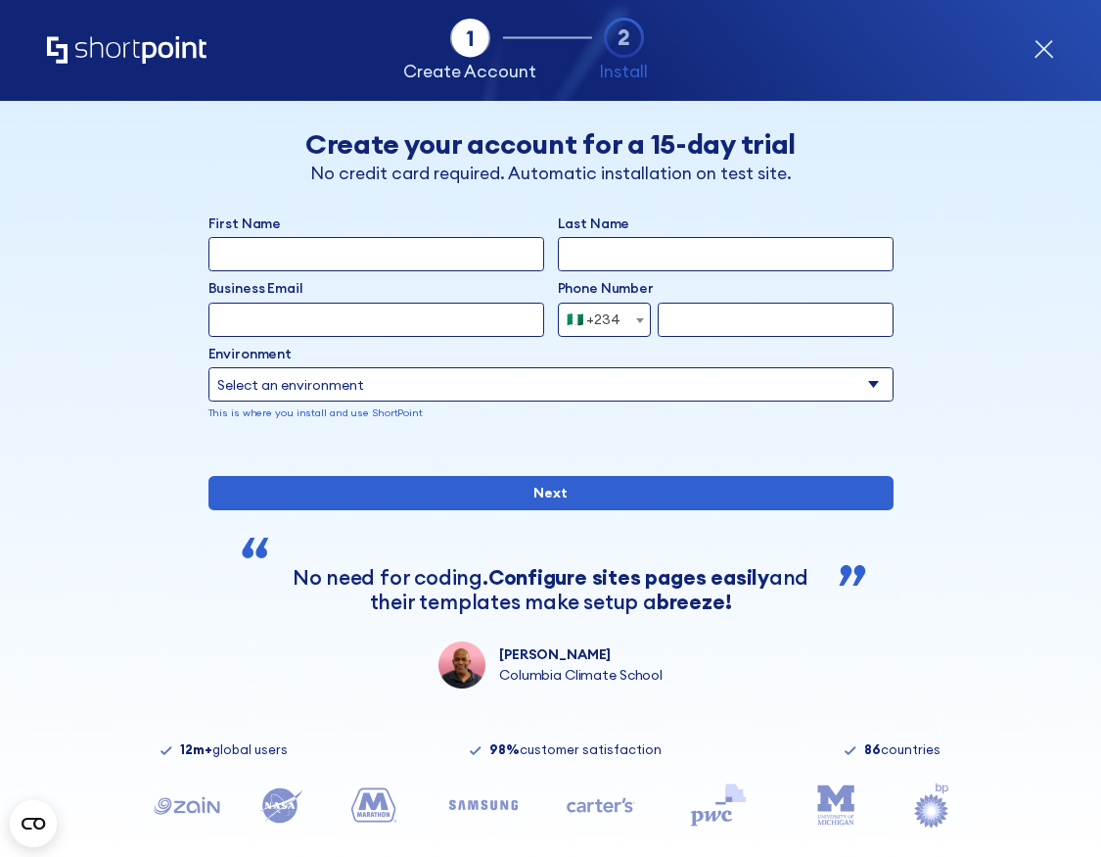
click at [489, 237] on input "First Name" at bounding box center [377, 254] width 336 height 34
type input "Temitayo"
click at [594, 251] on input "Last Name" at bounding box center [726, 254] width 336 height 34
type input "[DEMOGRAPHIC_DATA]"
click at [488, 320] on input "Business Email" at bounding box center [377, 320] width 336 height 34
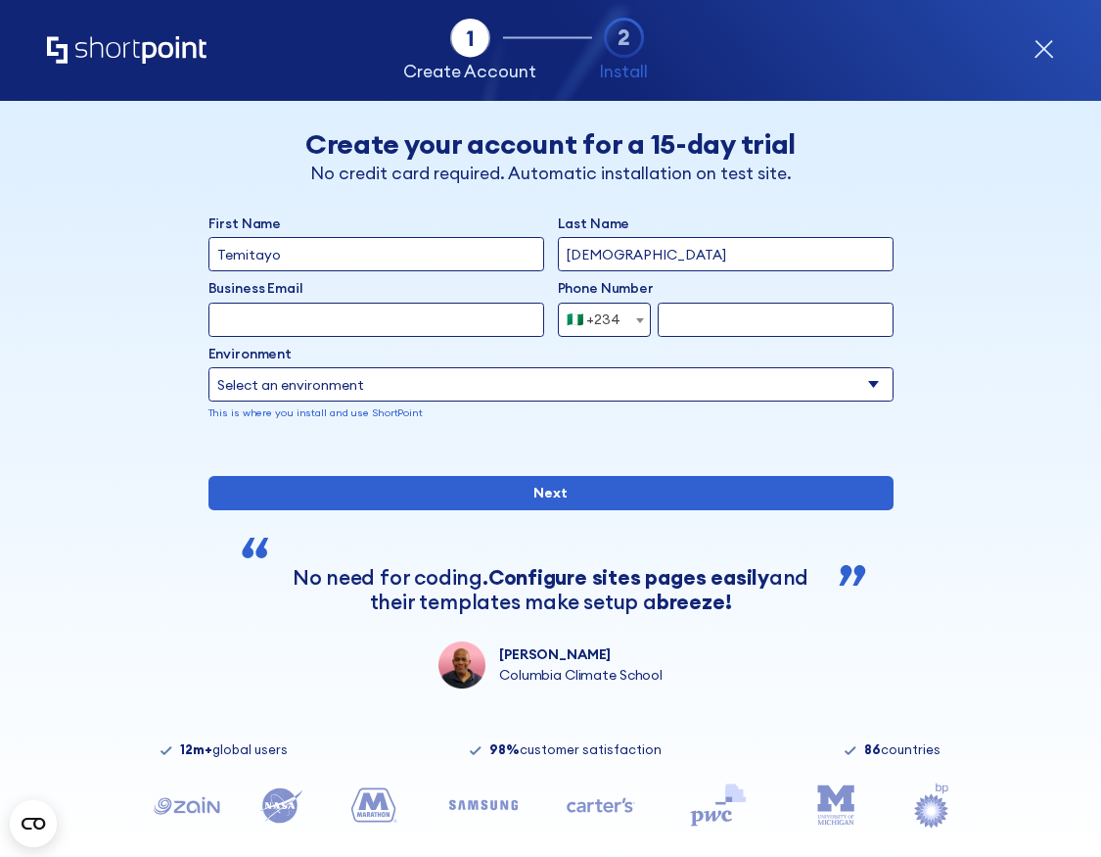
type input "[EMAIL_ADDRESS][DOMAIN_NAME]"
click at [716, 331] on input "form" at bounding box center [775, 320] width 235 height 34
type input "8138927095"
click at [714, 378] on select "Select an environment Microsoft 365 SharePoint Online SharePoint Subscription E…" at bounding box center [551, 384] width 685 height 34
select select "SharePoint Online"
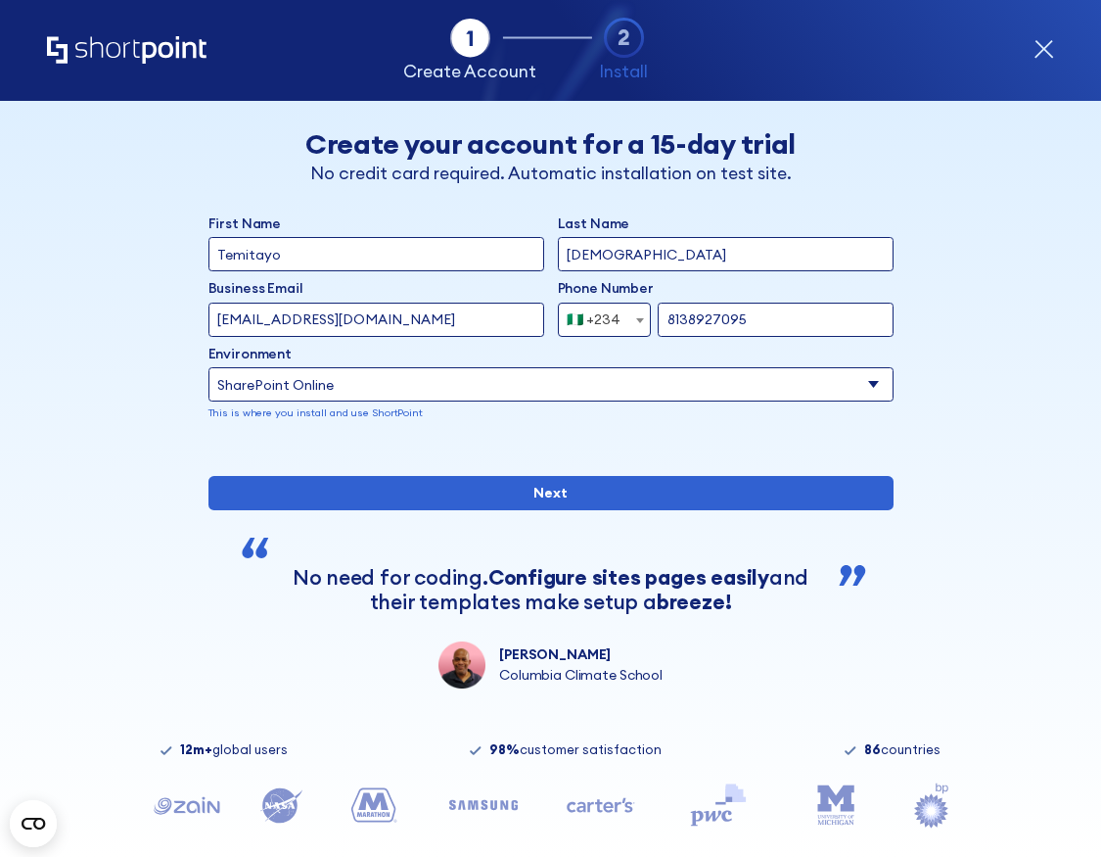
click at [209, 367] on select "Select an environment Microsoft 365 SharePoint Online SharePoint Subscription E…" at bounding box center [551, 384] width 685 height 34
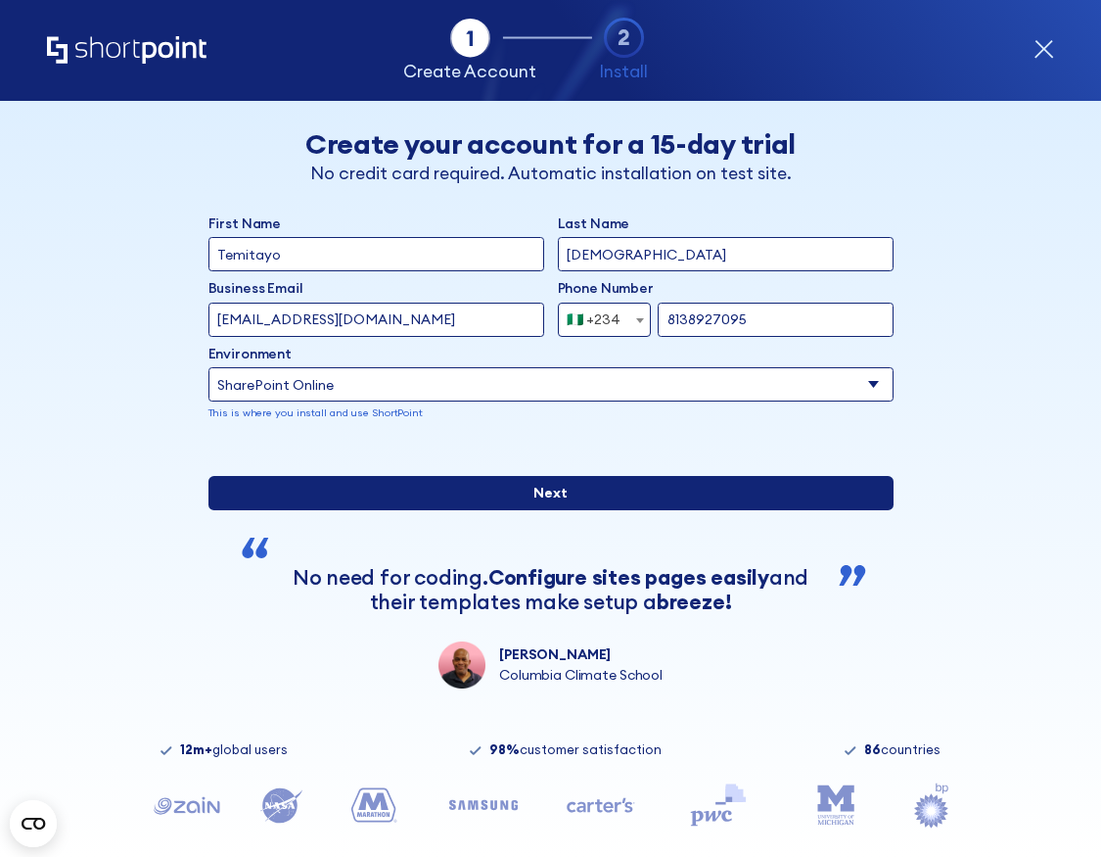
click at [539, 510] on input "Next" at bounding box center [551, 493] width 685 height 34
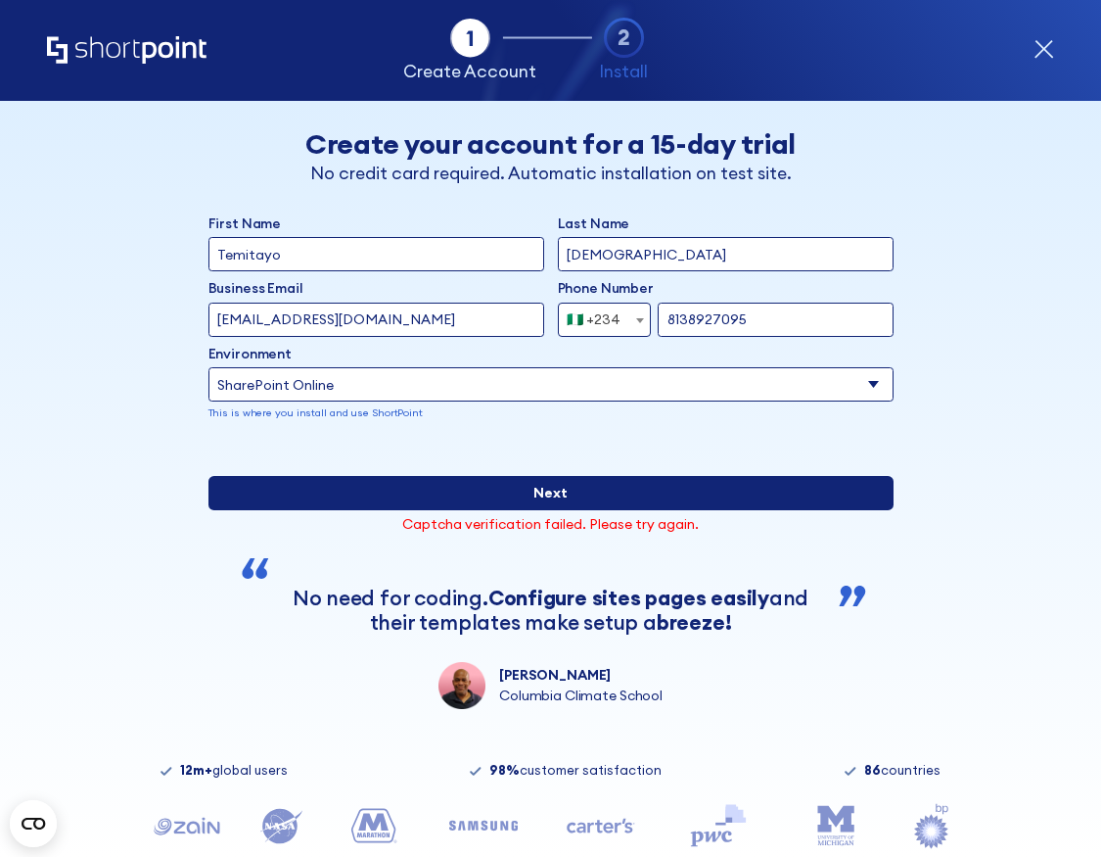
click at [558, 510] on input "Next" at bounding box center [551, 493] width 685 height 34
click at [590, 510] on input "Next" at bounding box center [551, 493] width 685 height 34
click at [681, 510] on input "Next" at bounding box center [551, 493] width 685 height 34
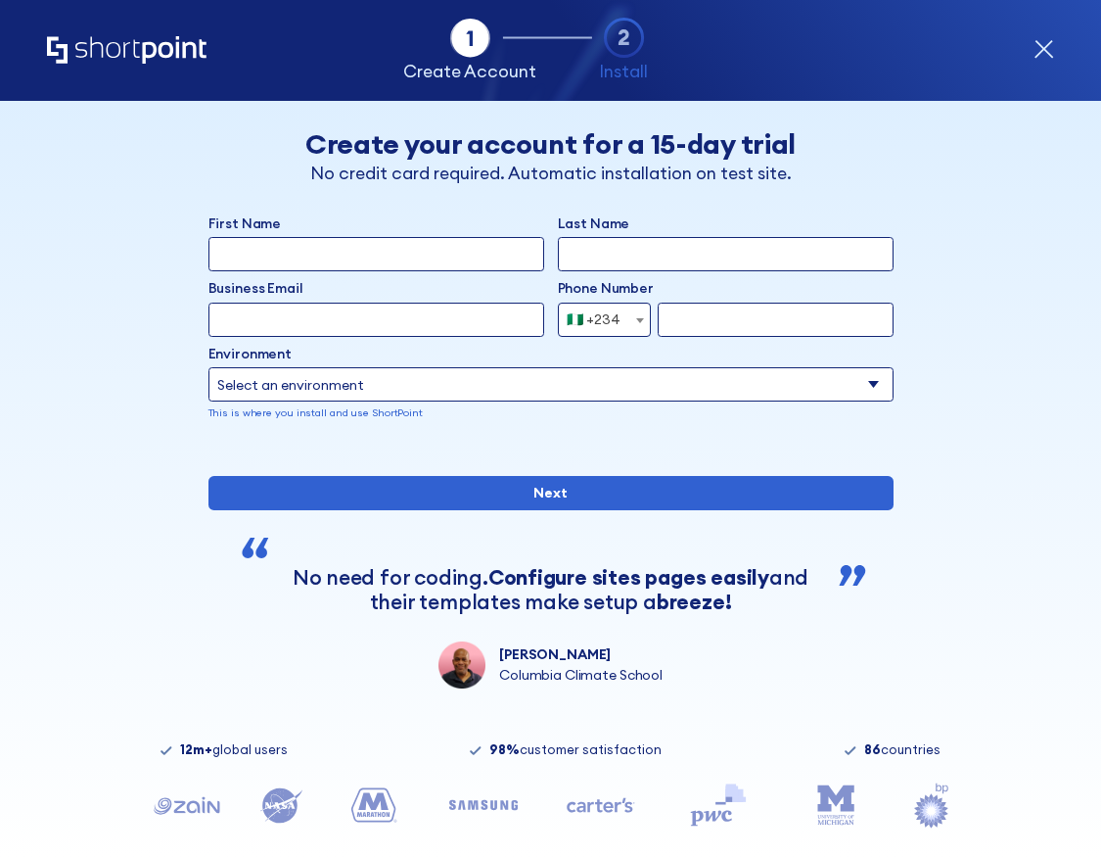
select select "+234"
click at [476, 264] on input "First Name" at bounding box center [377, 254] width 336 height 34
type input "Temitayo"
click at [613, 262] on input "Last Name" at bounding box center [726, 254] width 336 height 34
type input "[DEMOGRAPHIC_DATA]"
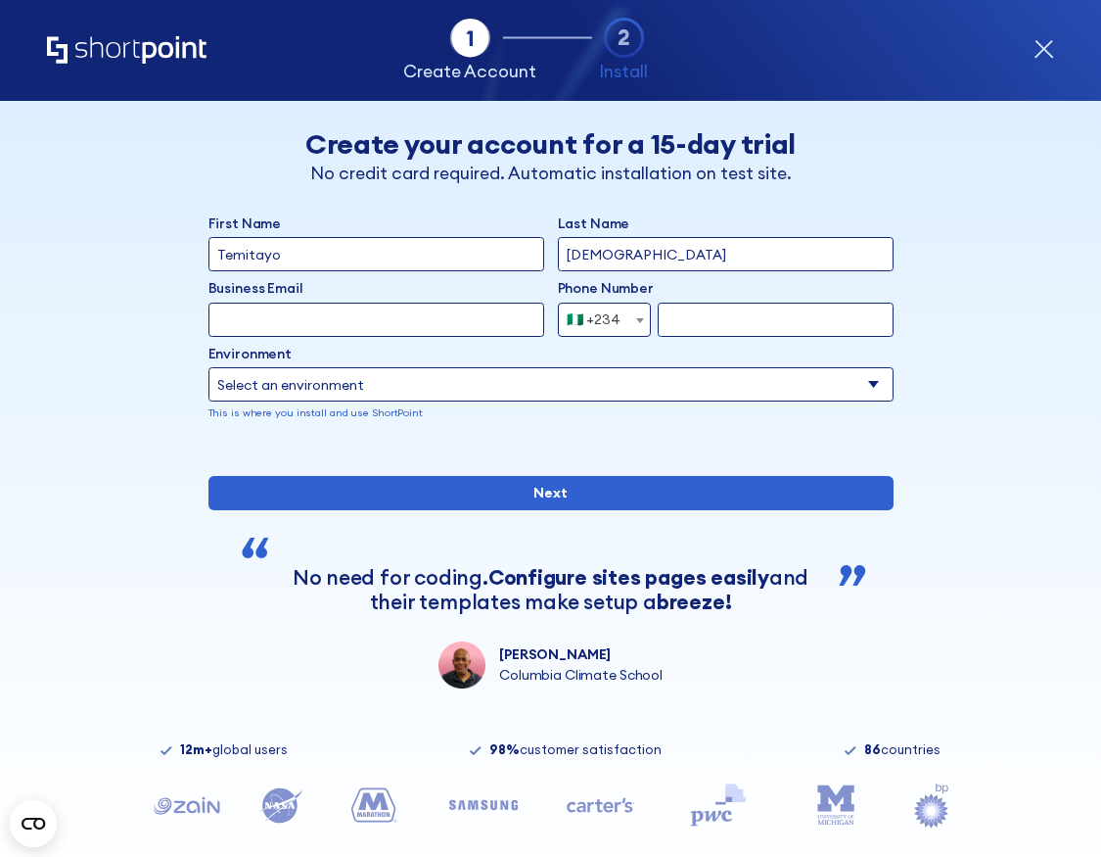
click at [694, 316] on input "form" at bounding box center [775, 320] width 235 height 34
type input "8138927095"
click at [448, 322] on input "Business Email" at bounding box center [377, 320] width 336 height 34
type input "[EMAIL_ADDRESS][DOMAIN_NAME]"
click at [518, 383] on select "Select an environment Microsoft 365 SharePoint Online SharePoint Subscription E…" at bounding box center [551, 384] width 685 height 34
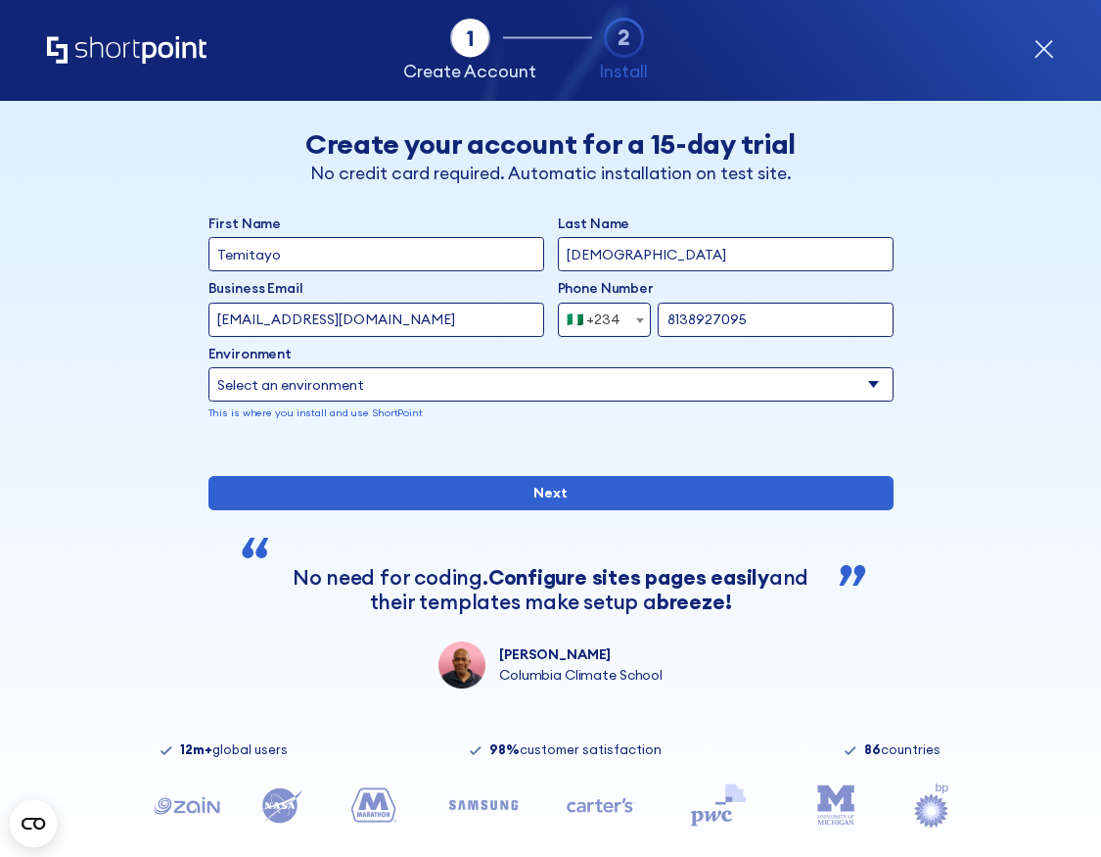
select select "SharePoint Online"
click at [209, 367] on select "Select an environment Microsoft 365 SharePoint Online SharePoint Subscription E…" at bounding box center [551, 384] width 685 height 34
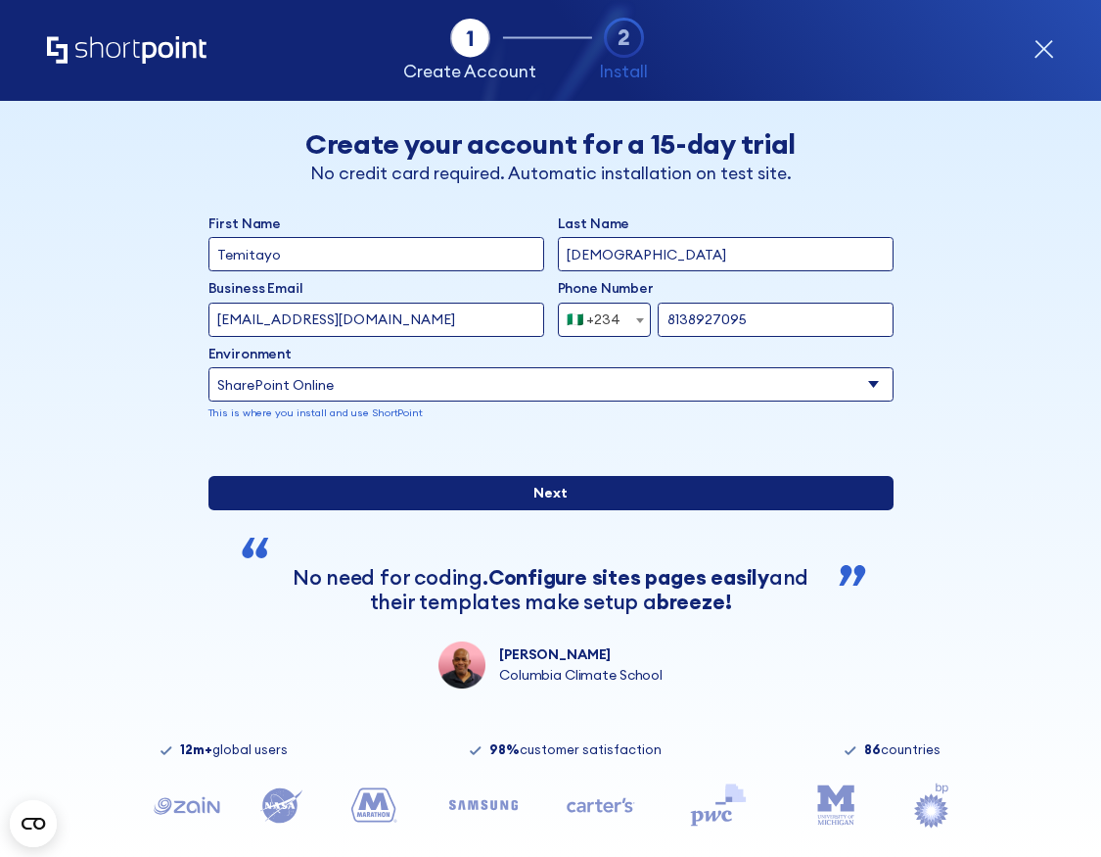
click at [703, 510] on input "Next" at bounding box center [551, 493] width 685 height 34
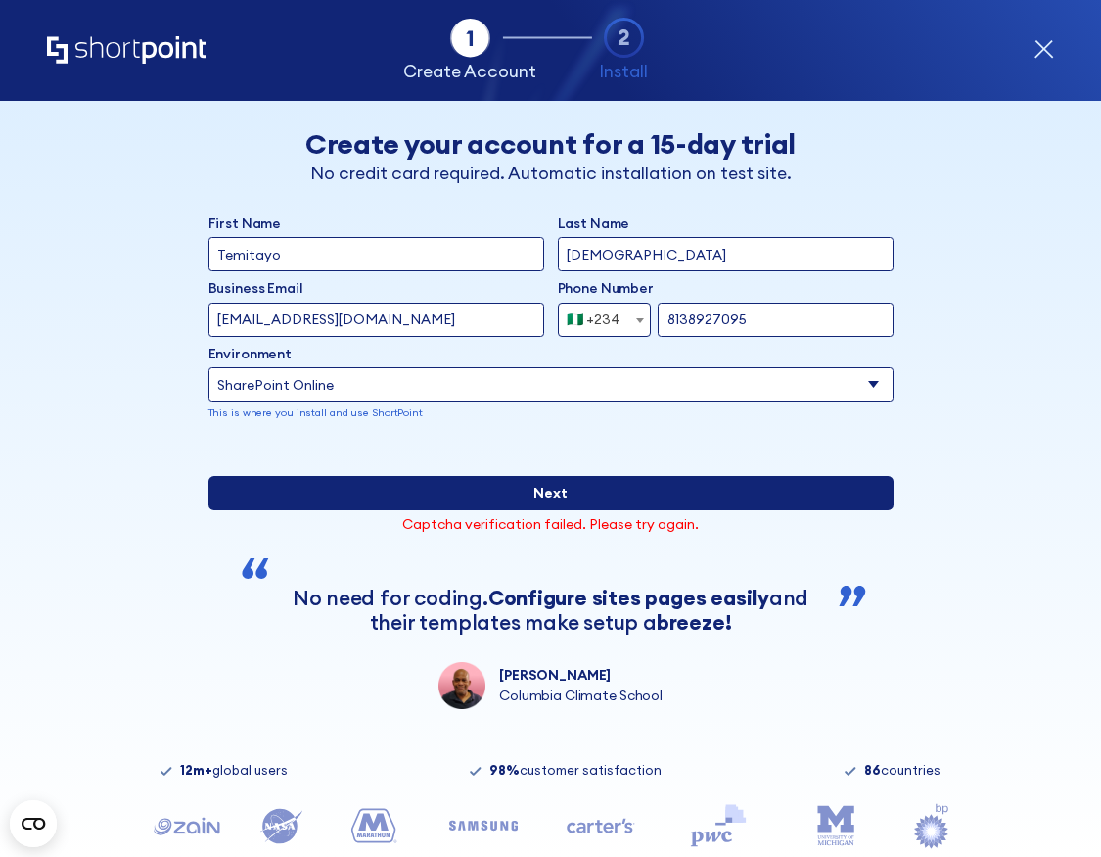
click at [574, 510] on input "Next" at bounding box center [551, 493] width 685 height 34
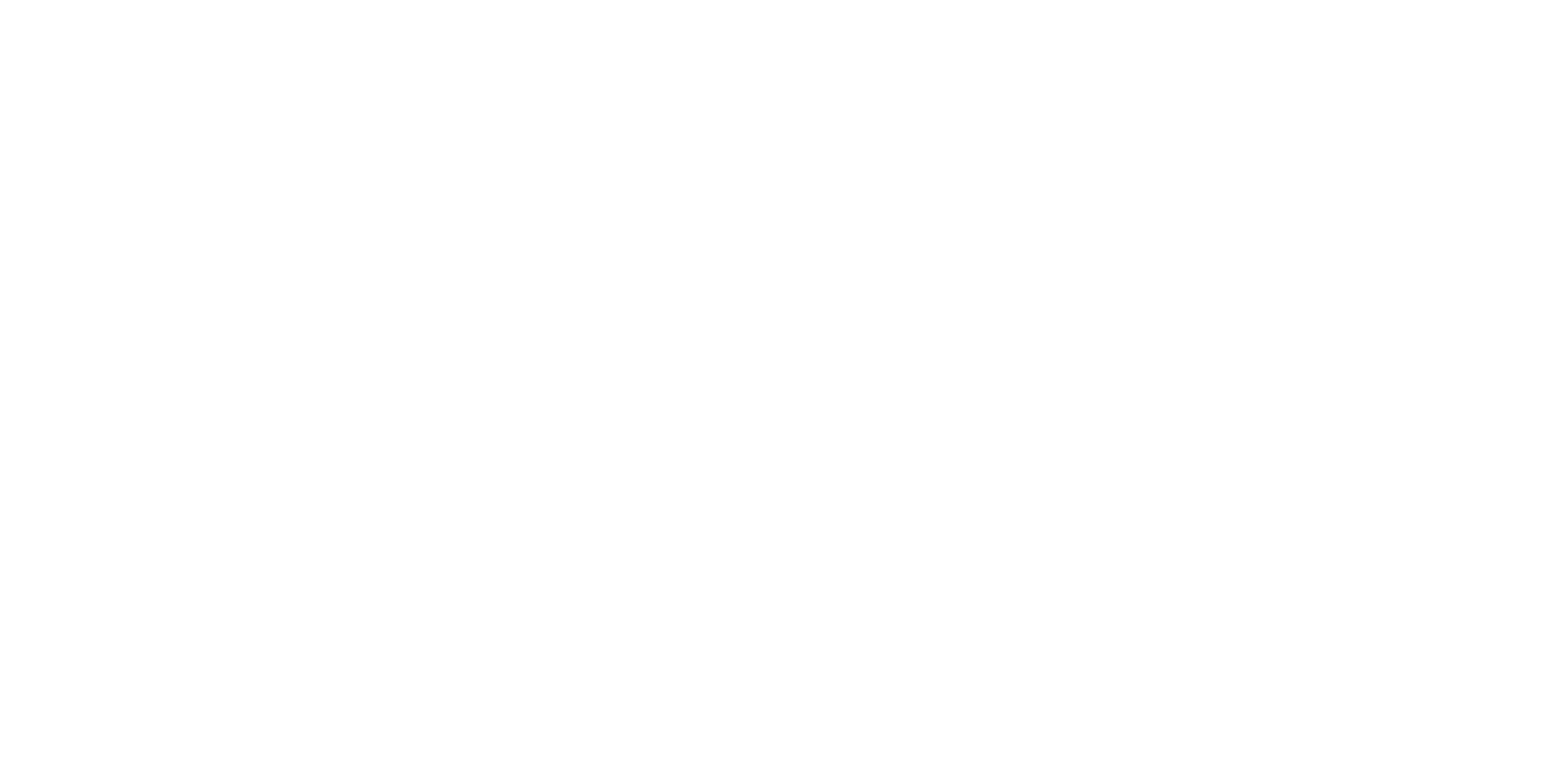
select select "+234"
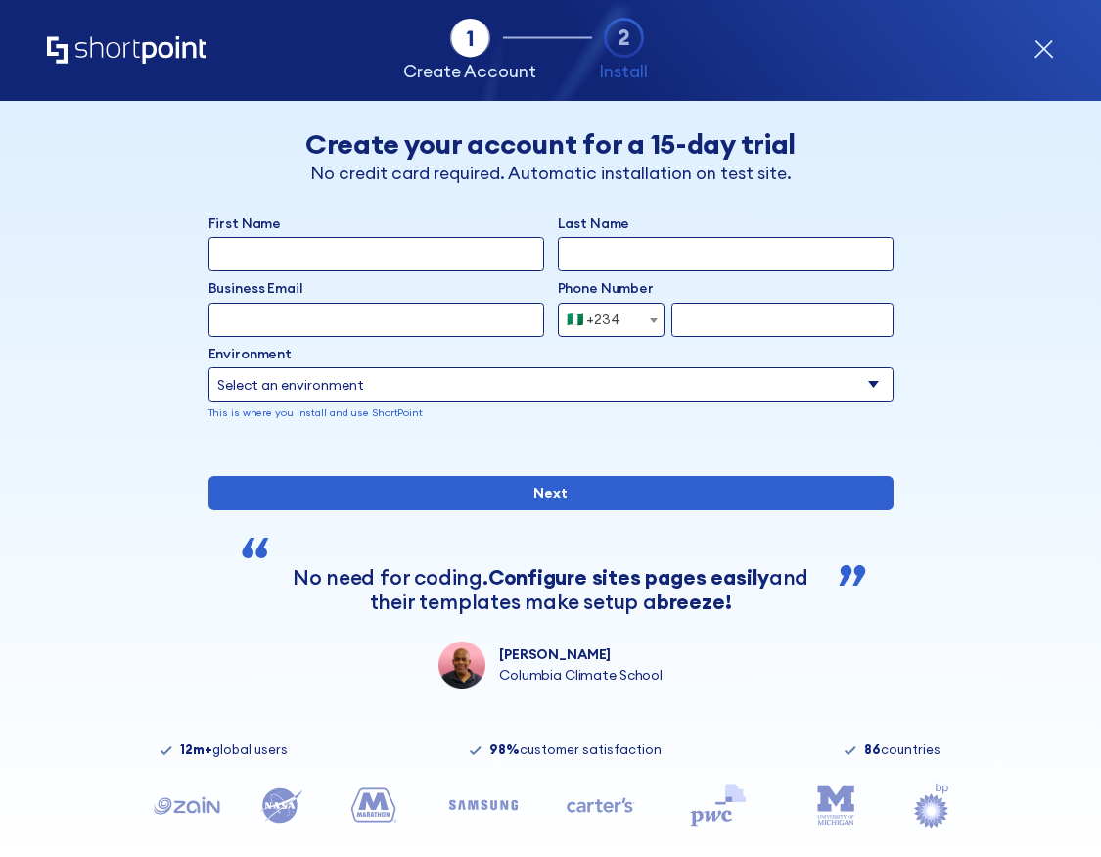
click at [448, 238] on input "First Name" at bounding box center [377, 254] width 336 height 34
type input "Temi"
click at [661, 245] on input "Last Name" at bounding box center [726, 254] width 336 height 34
type input "Tayo"
click at [468, 331] on input "Business Email" at bounding box center [377, 320] width 336 height 34
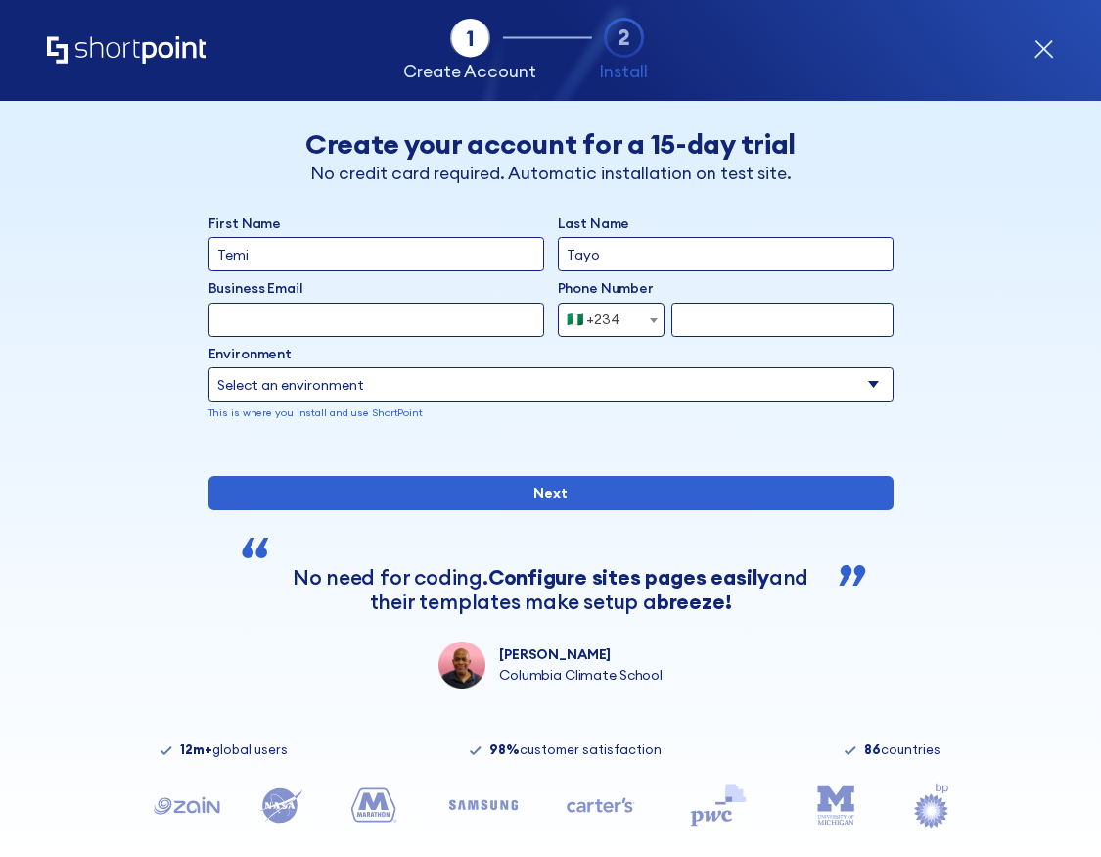
type input "[EMAIL_ADDRESS][DOMAIN_NAME]"
click at [722, 323] on input "form" at bounding box center [783, 320] width 222 height 34
type input "8138927095"
click at [722, 390] on select "Select an environment Microsoft 365 SharePoint Online SharePoint Subscription E…" at bounding box center [551, 384] width 685 height 34
select select "SharePoint Online"
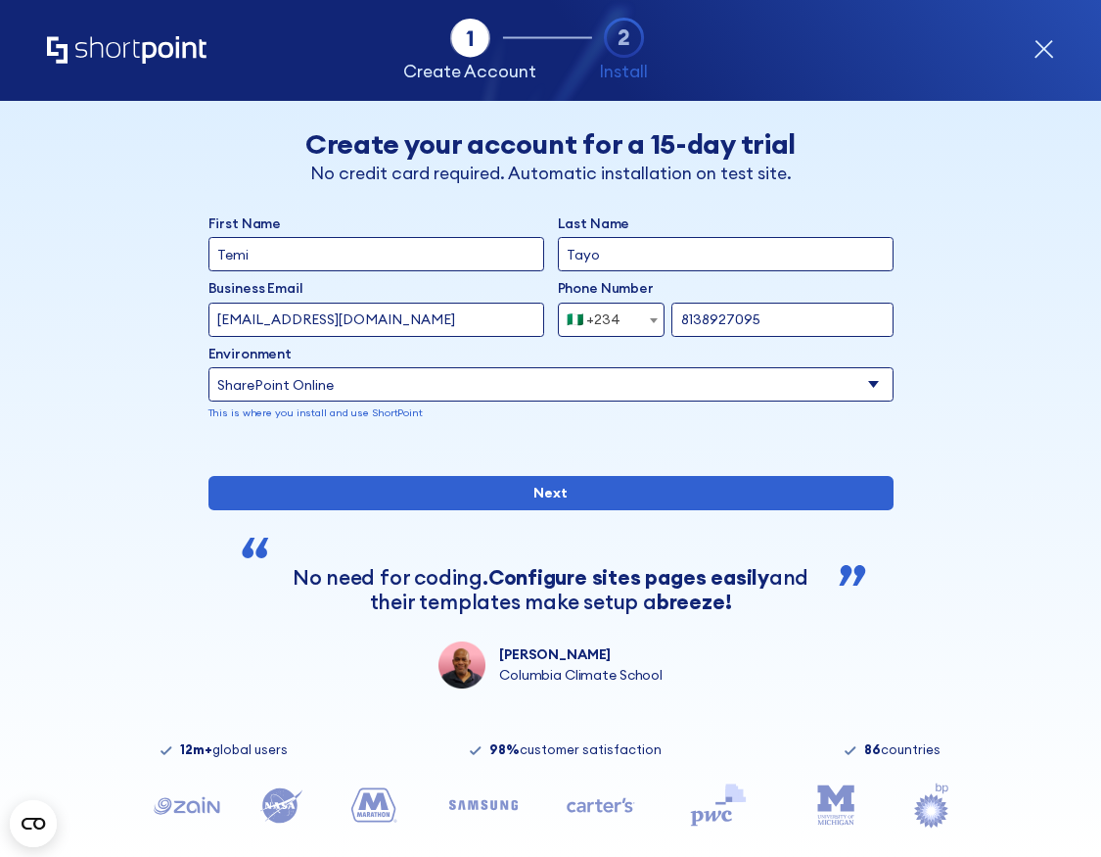
click at [209, 367] on select "Select an environment Microsoft 365 SharePoint Online SharePoint Subscription E…" at bounding box center [551, 384] width 685 height 34
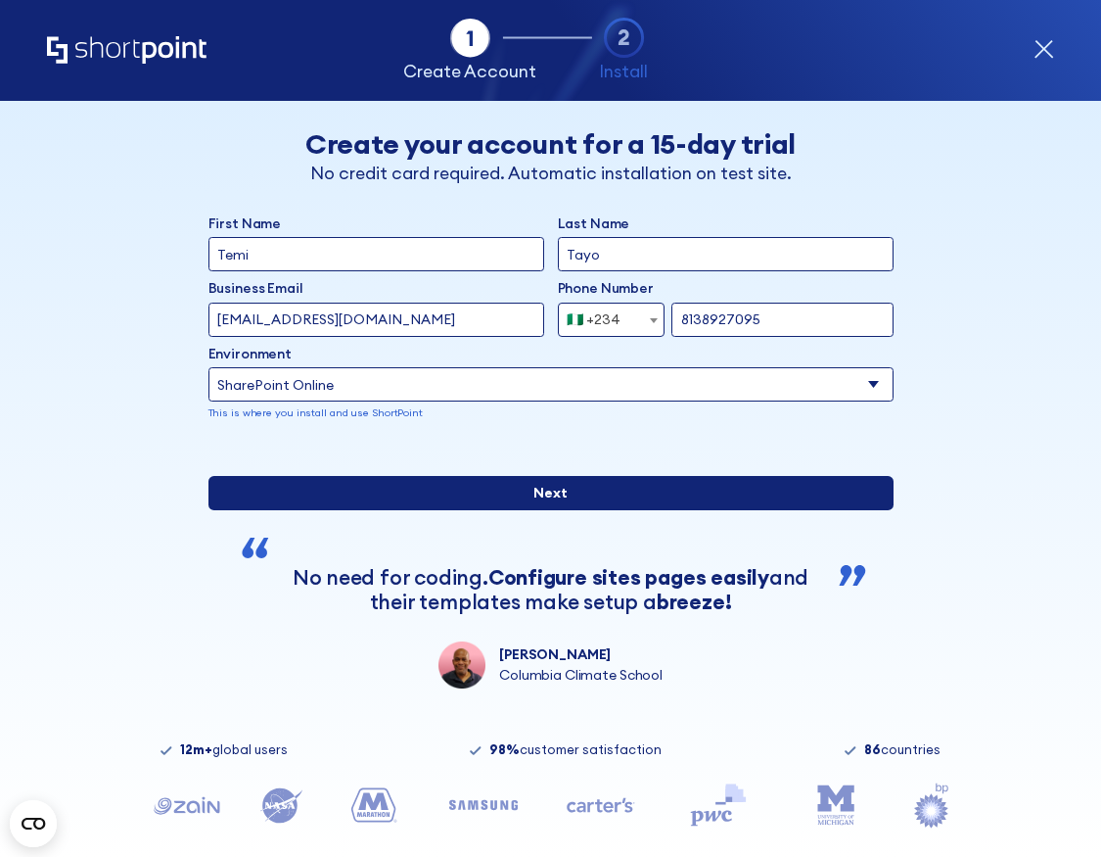
click at [642, 510] on input "Next" at bounding box center [551, 493] width 685 height 34
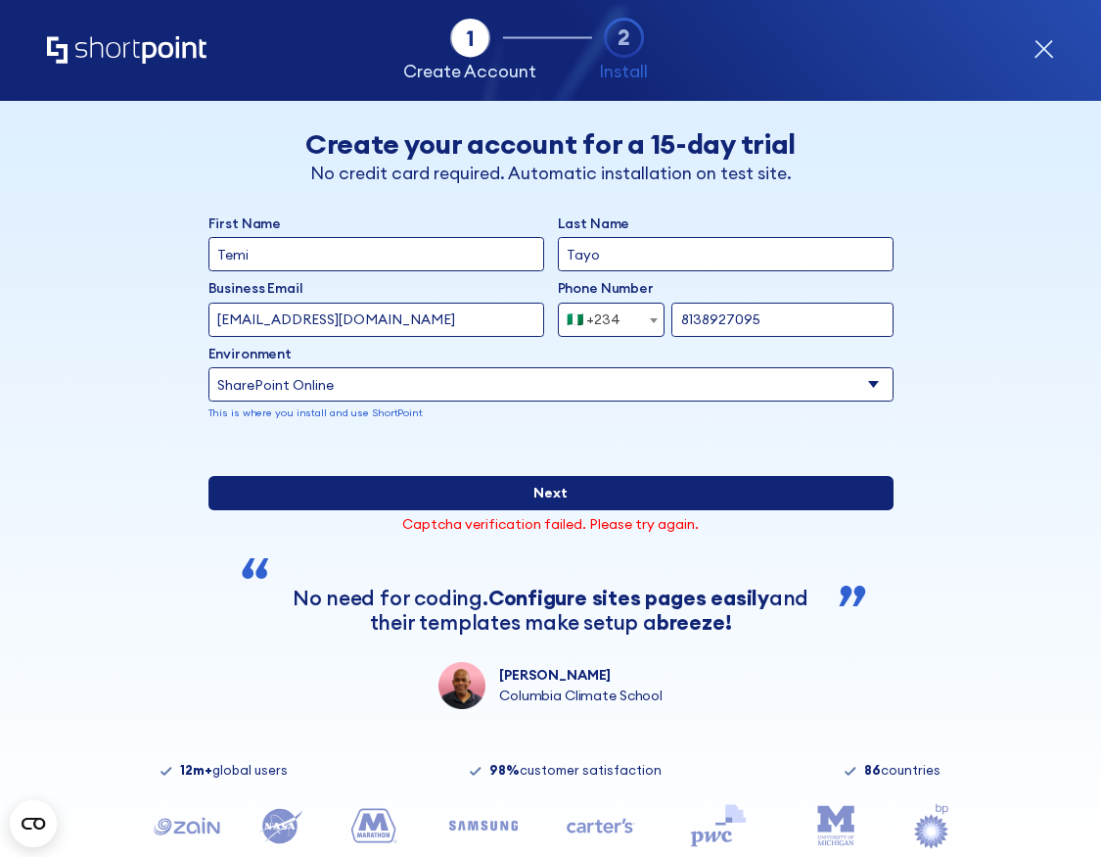
click at [631, 510] on input "Next" at bounding box center [551, 493] width 685 height 34
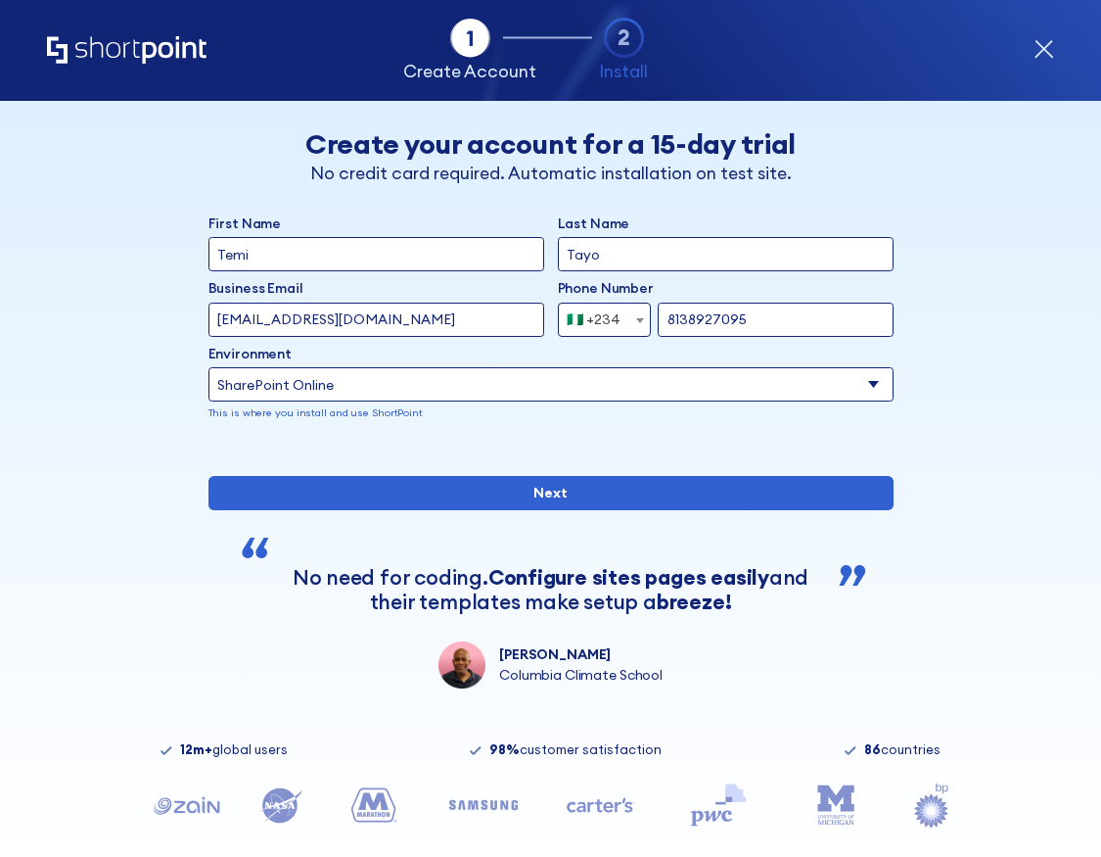
select select "+234"
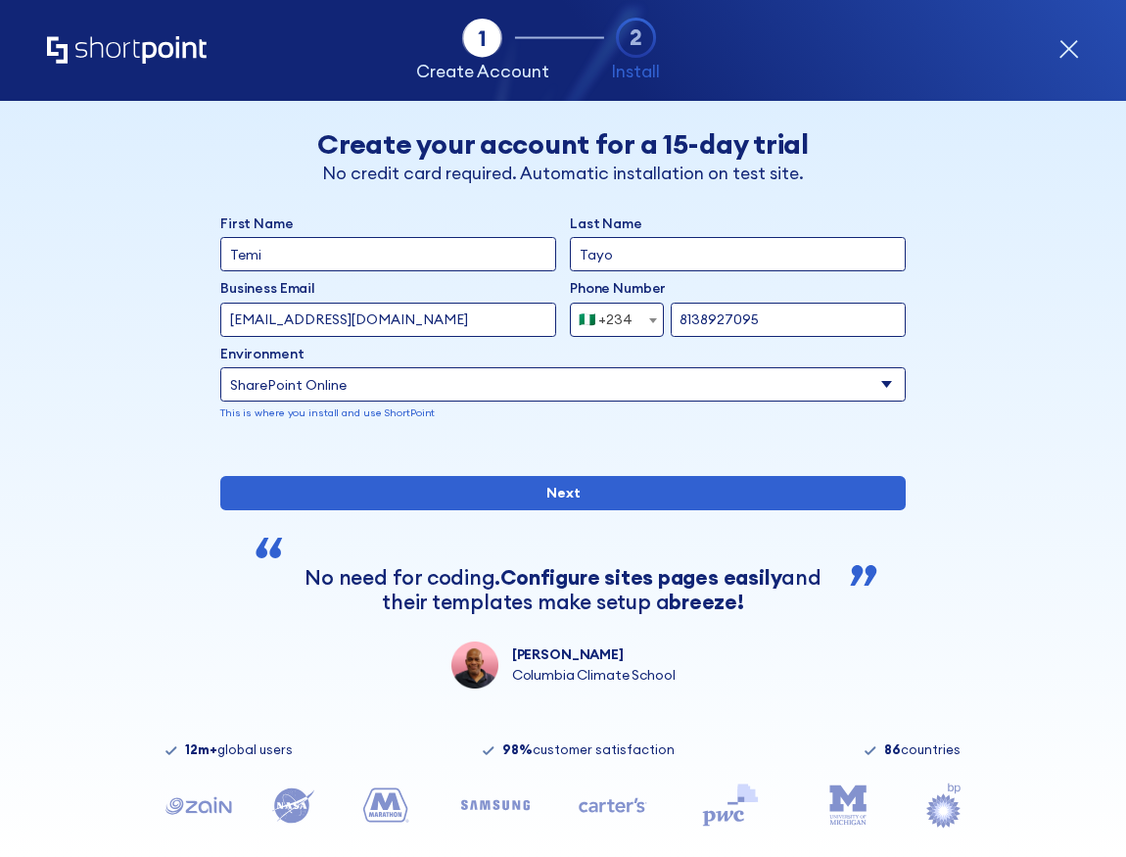
click at [854, 384] on select "Select an environment Microsoft 365 SharePoint Online SharePoint Subscription E…" at bounding box center [562, 384] width 685 height 34
select select "Microsoft 365"
click at [220, 367] on select "Select an environment Microsoft 365 SharePoint Online SharePoint Subscription E…" at bounding box center [562, 384] width 685 height 34
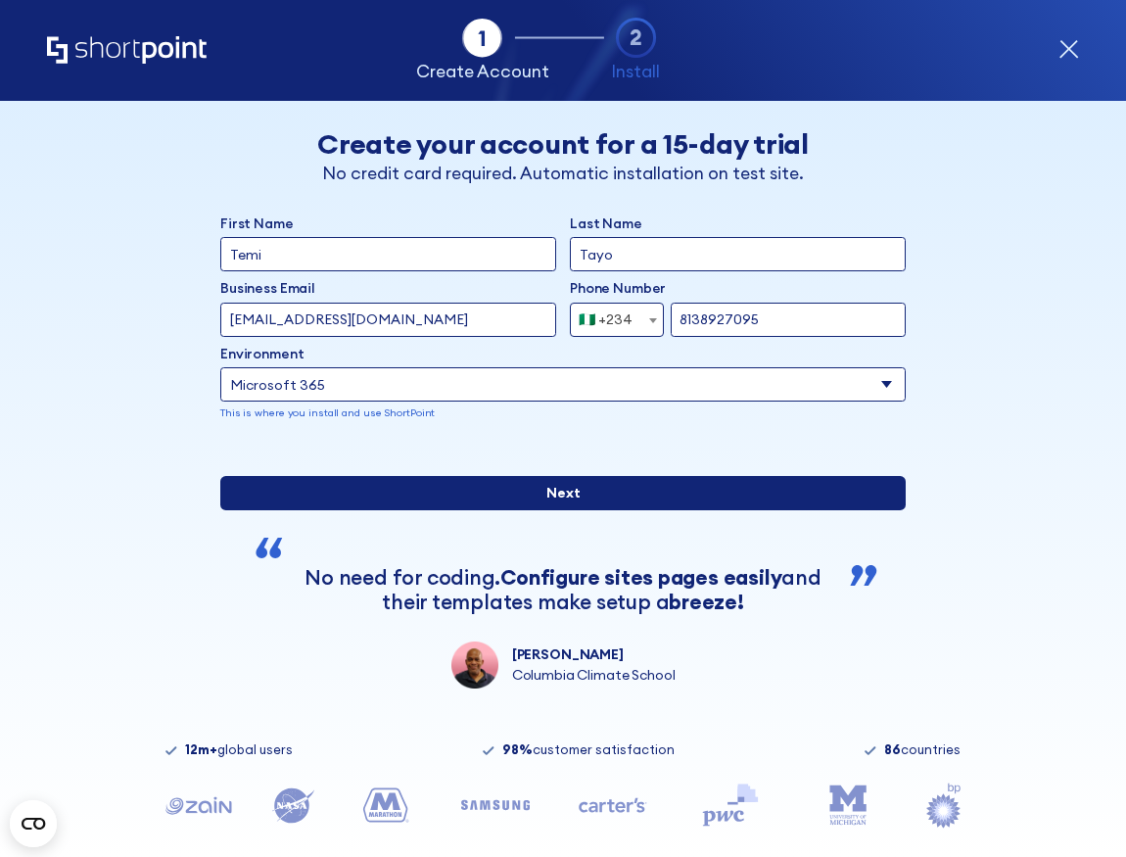
click at [612, 510] on input "Next" at bounding box center [562, 493] width 685 height 34
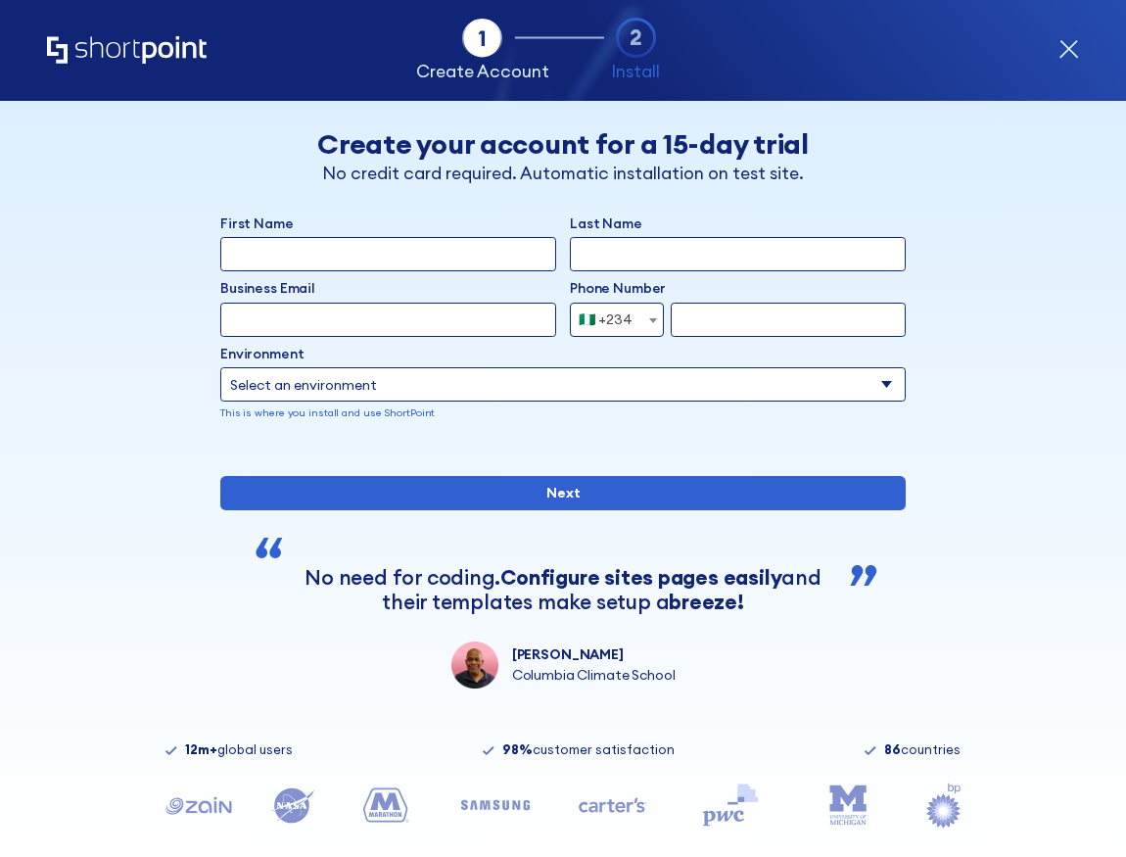
select select "+234"
click at [427, 256] on input "First Name" at bounding box center [388, 254] width 336 height 34
type input "Temitayo"
click at [691, 247] on input "Last Name" at bounding box center [738, 254] width 336 height 34
type input "[DEMOGRAPHIC_DATA]"
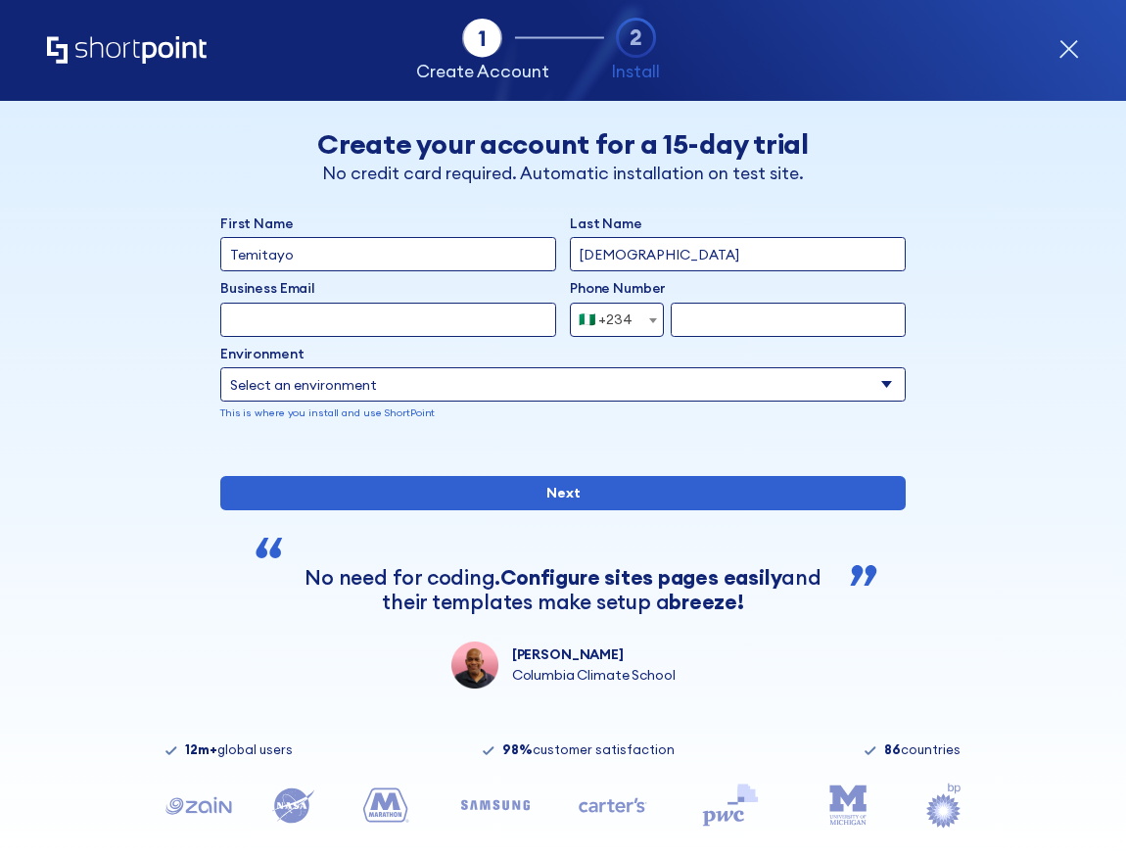
click at [710, 313] on input "form" at bounding box center [788, 320] width 235 height 34
type input "8138927095"
click at [545, 318] on input "Business Email" at bounding box center [388, 320] width 336 height 34
type input "[EMAIL_ADDRESS][DOMAIN_NAME]"
click at [529, 378] on select "Select an environment Microsoft 365 SharePoint Online SharePoint Subscription E…" at bounding box center [562, 384] width 685 height 34
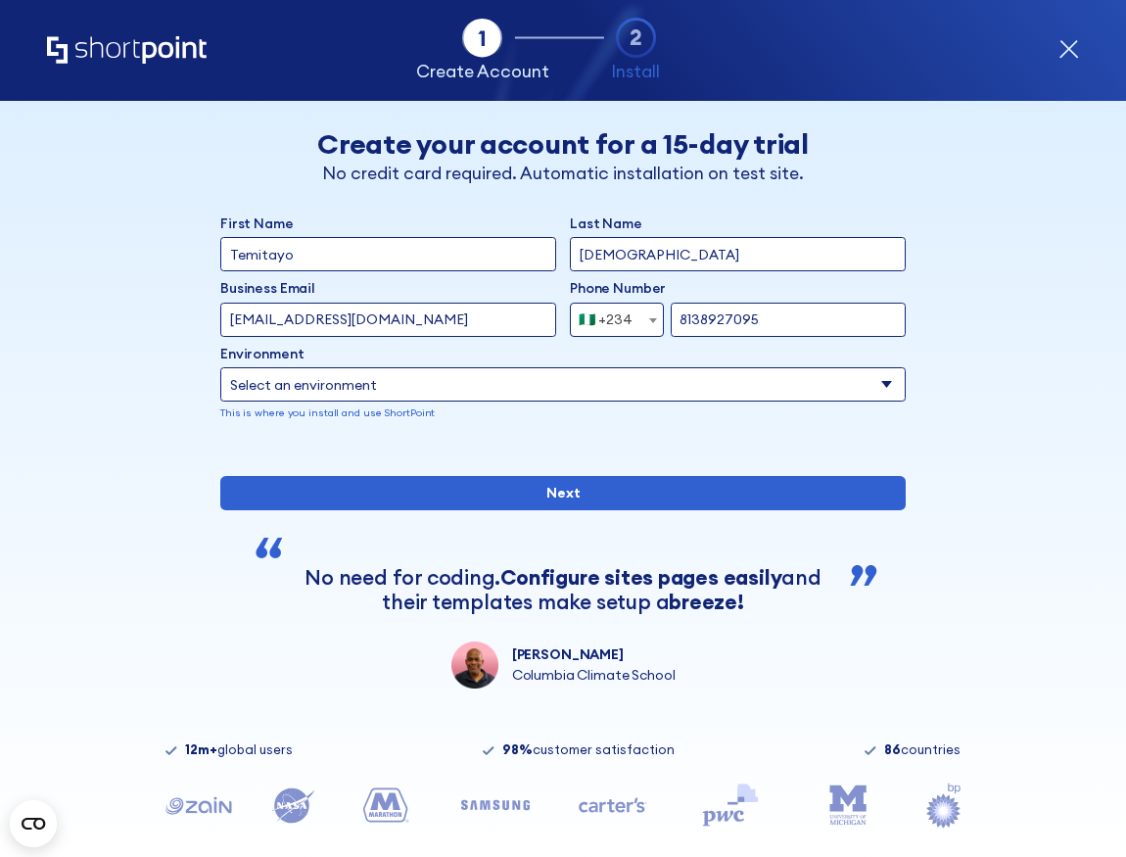
select select "SharePoint Online"
click at [220, 367] on select "Select an environment Microsoft 365 SharePoint Online SharePoint Subscription E…" at bounding box center [562, 384] width 685 height 34
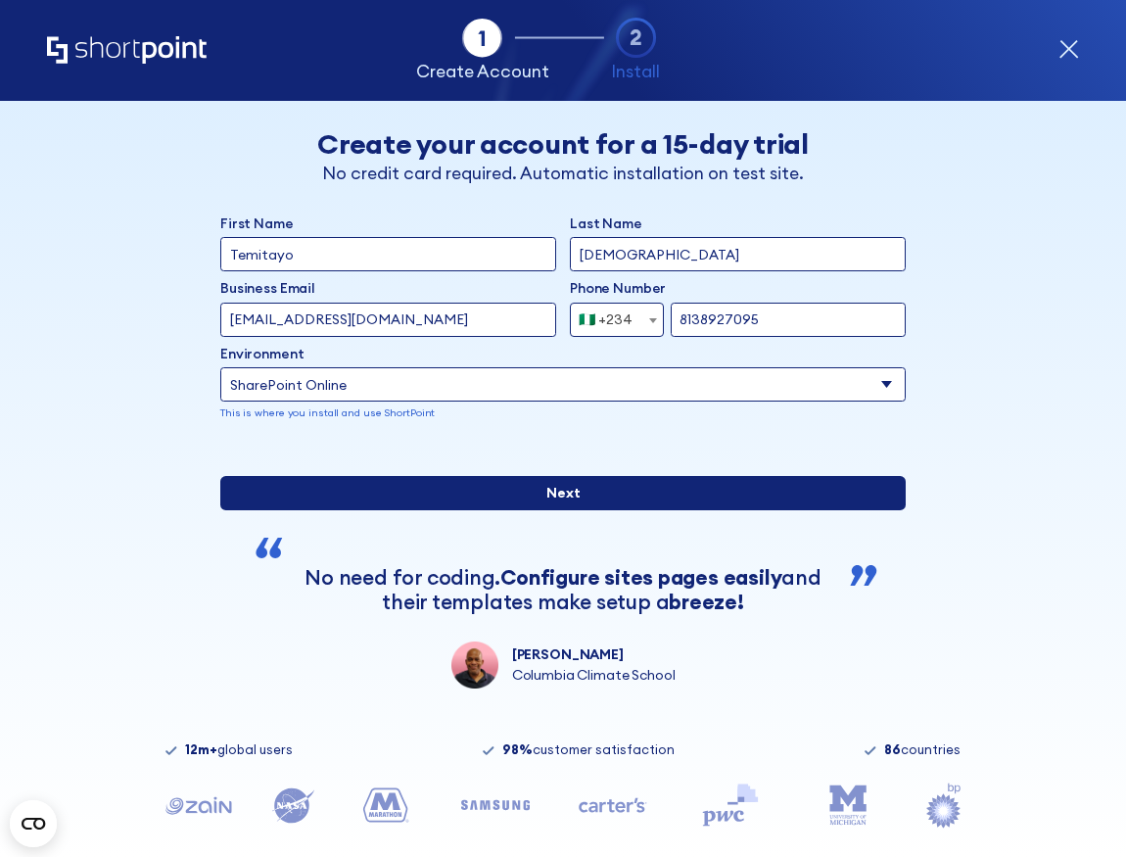
click at [612, 510] on input "Next" at bounding box center [562, 493] width 685 height 34
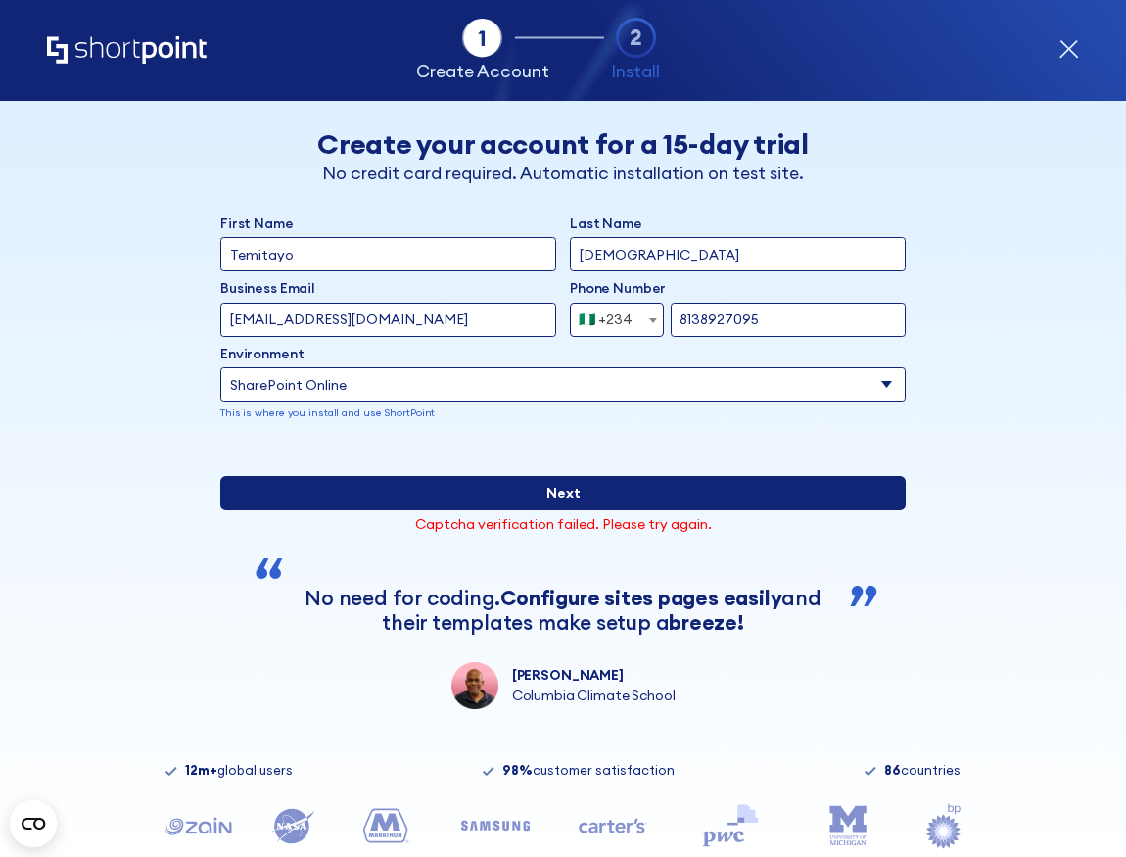
click at [586, 510] on input "Next" at bounding box center [562, 493] width 685 height 34
